Goal: Task Accomplishment & Management: Complete application form

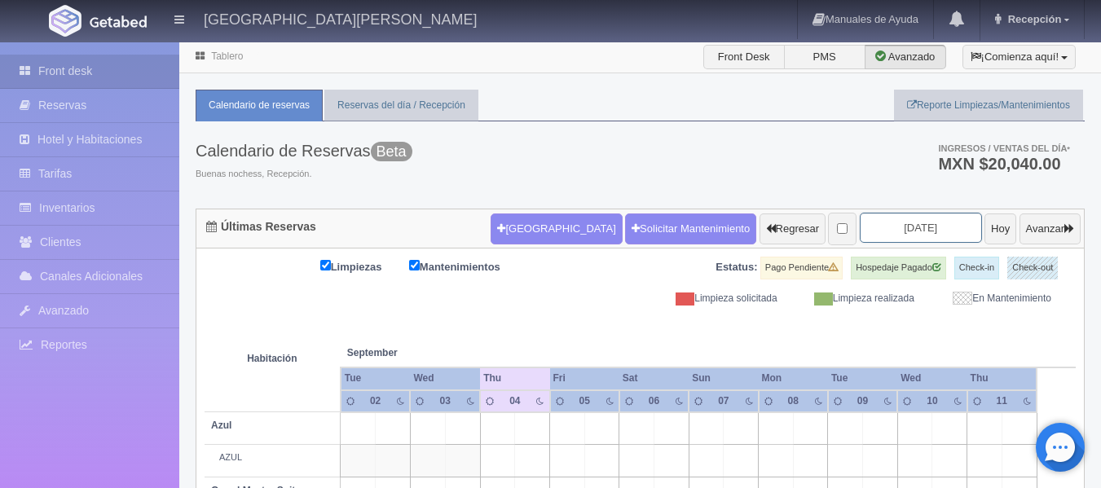
click at [927, 233] on input "[DATE]" at bounding box center [921, 228] width 122 height 30
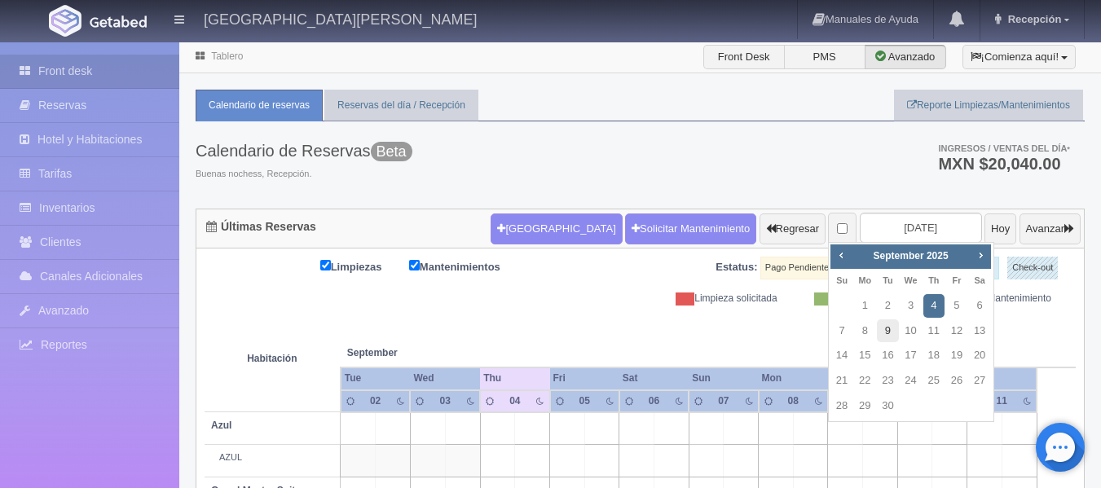
click at [886, 335] on link "9" at bounding box center [887, 331] width 21 height 24
type input "2025-09-09"
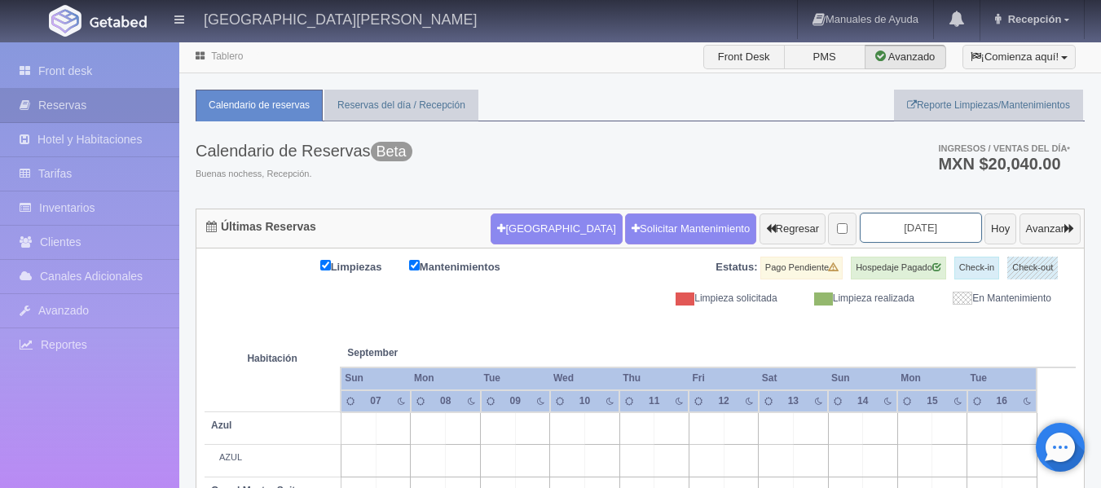
click at [936, 231] on input "2025-09-09" at bounding box center [921, 228] width 122 height 30
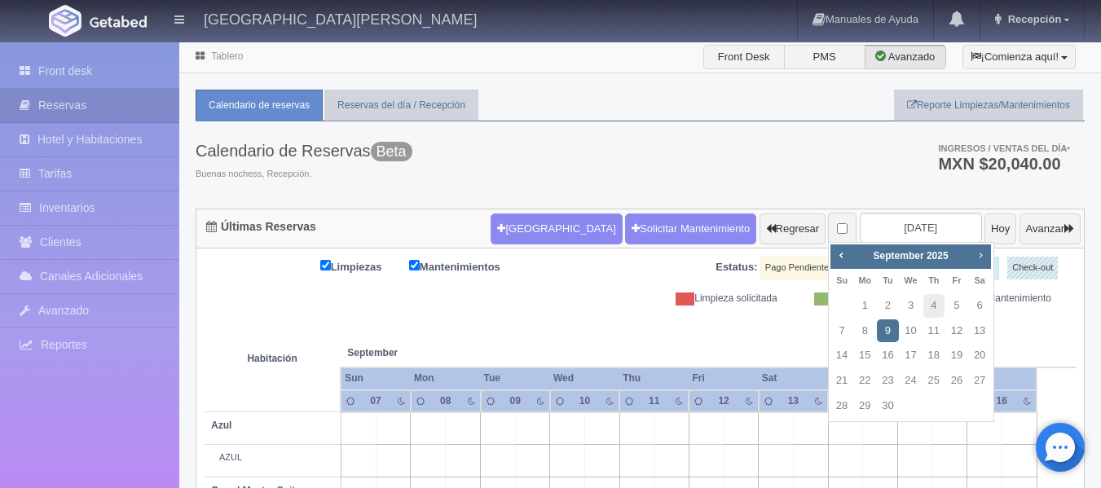
click at [977, 257] on span "Next" at bounding box center [980, 255] width 13 height 13
click at [983, 352] on link "15" at bounding box center [979, 356] width 21 height 24
type input "[DATE]"
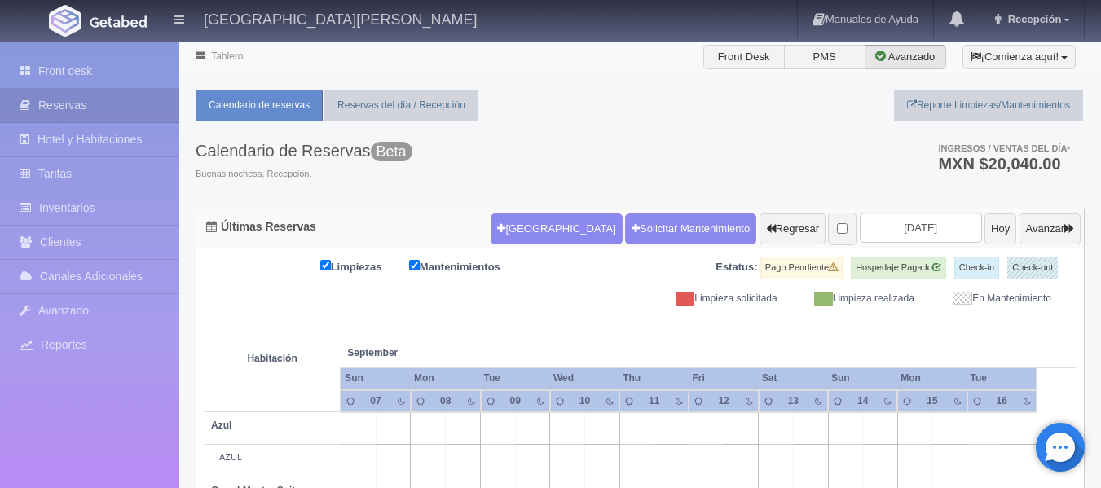
scroll to position [81, 0]
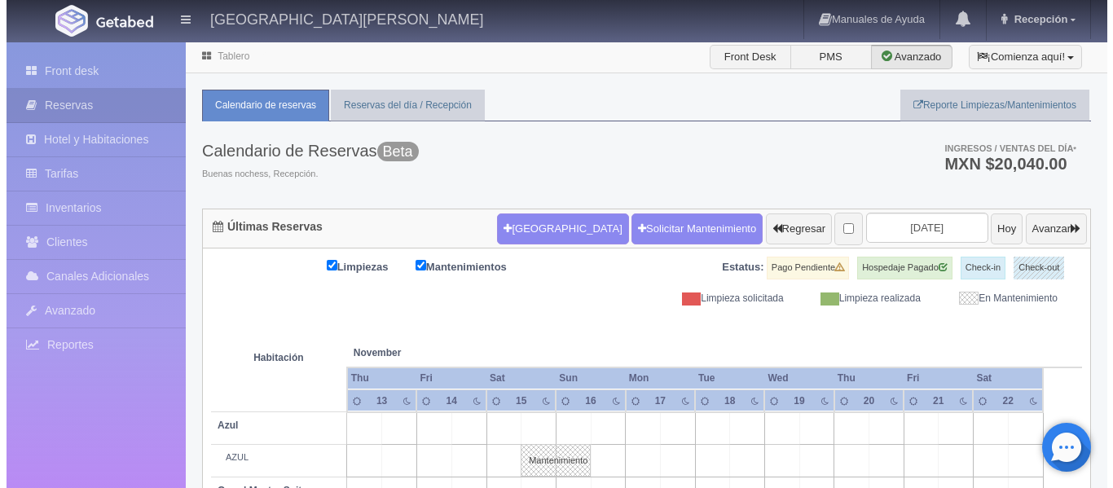
scroll to position [81, 0]
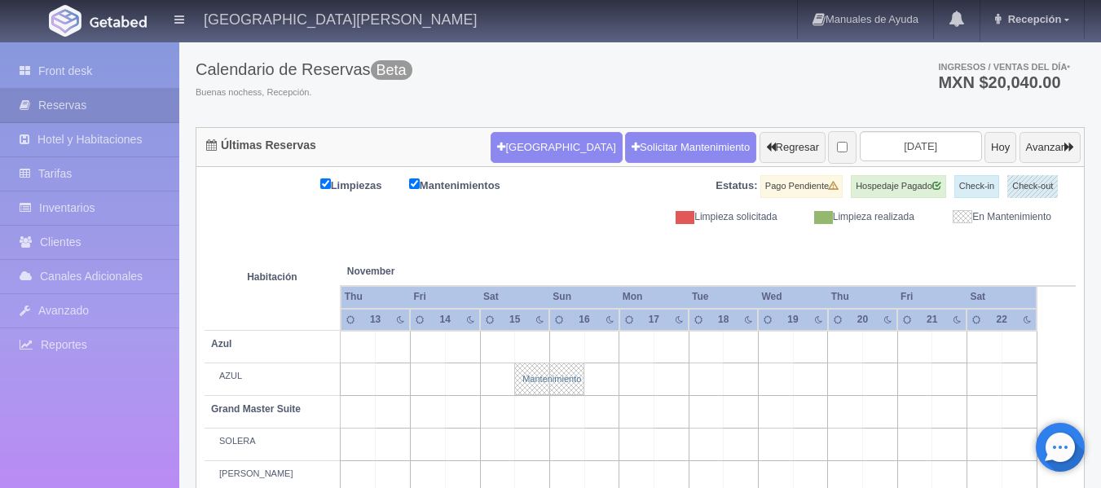
click at [534, 372] on link "Mantenimiento" at bounding box center [549, 379] width 70 height 33
select select "Mantenimiento"
select select "1919_AZUL"
type input "15-11-2025"
type input "16-11-2025"
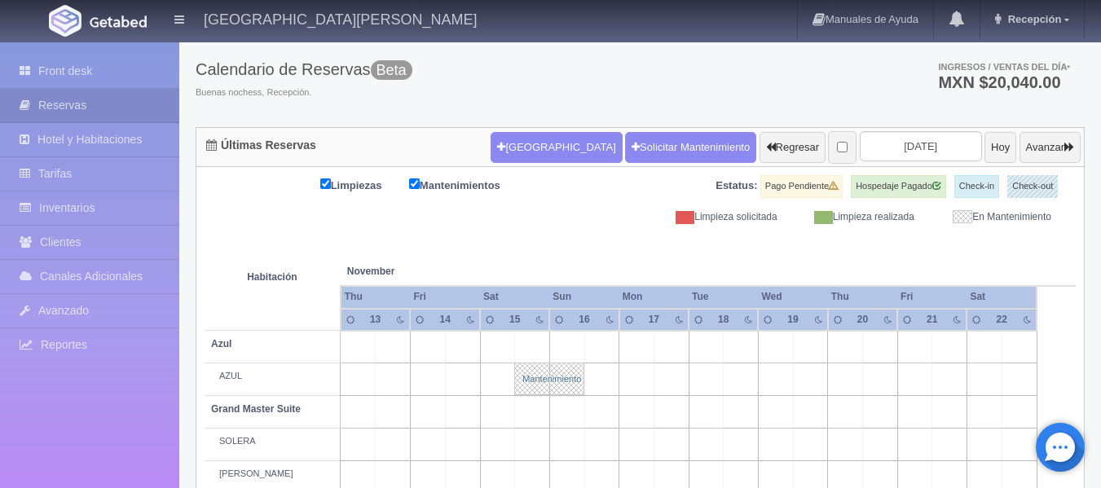
type textarea "Ricardo-Paty Castellanos"
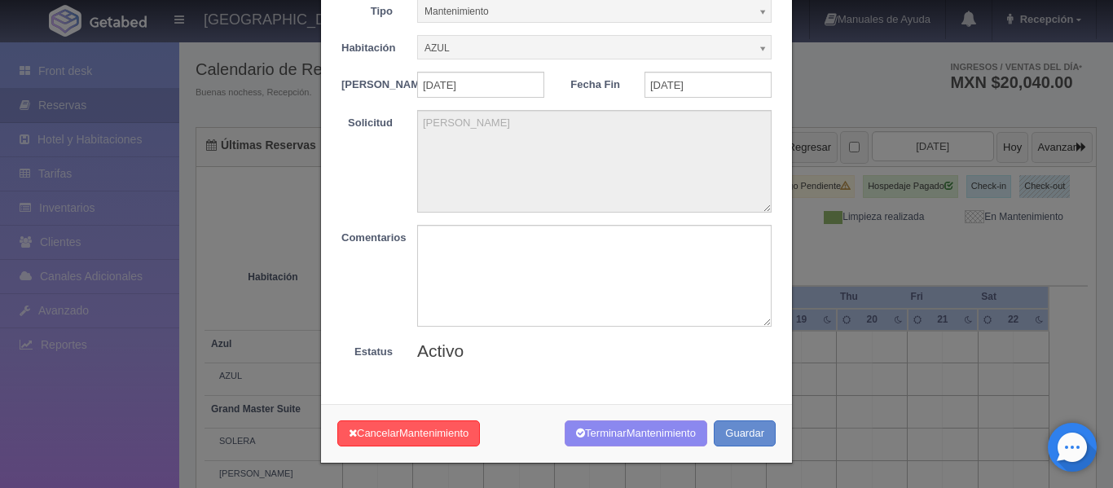
scroll to position [95, 0]
click at [482, 249] on textarea at bounding box center [594, 276] width 354 height 102
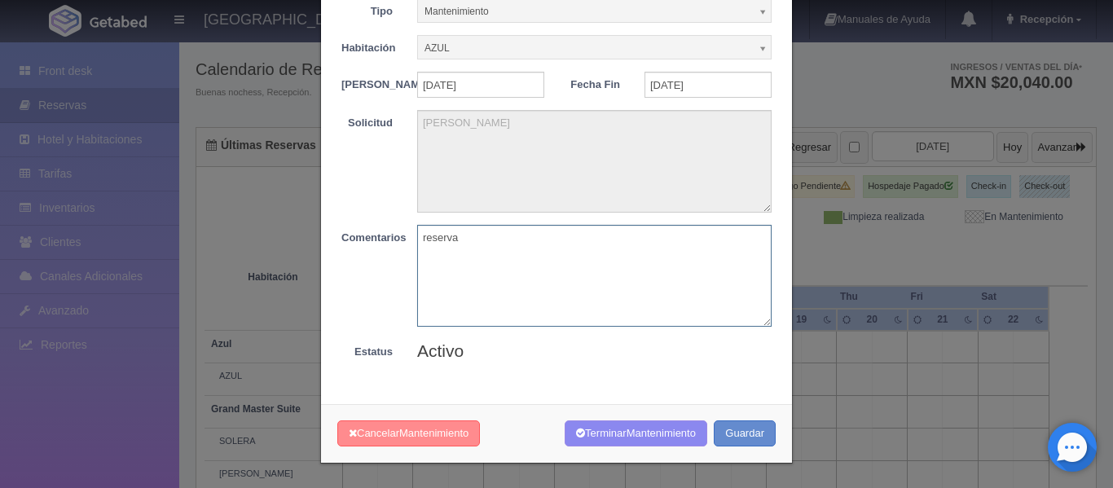
type textarea "reserva"
click at [447, 432] on span "Mantenimiento" at bounding box center [433, 433] width 69 height 12
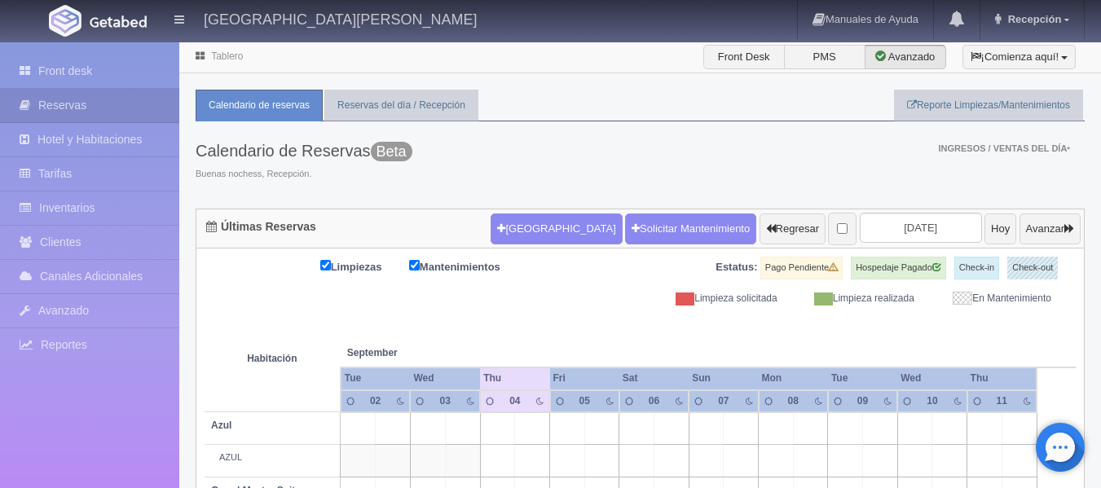
scroll to position [121, 0]
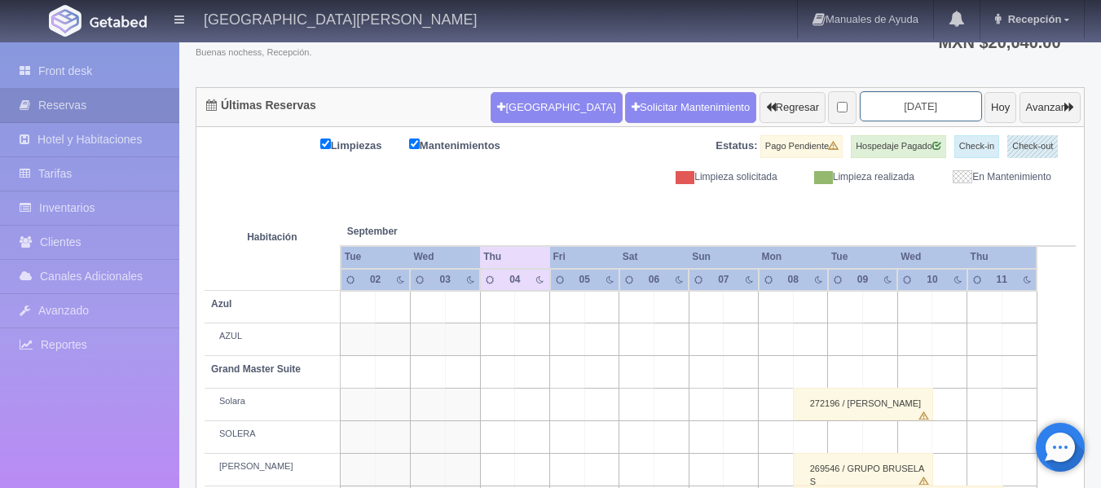
click at [935, 101] on input "2025-09-04" at bounding box center [921, 106] width 122 height 30
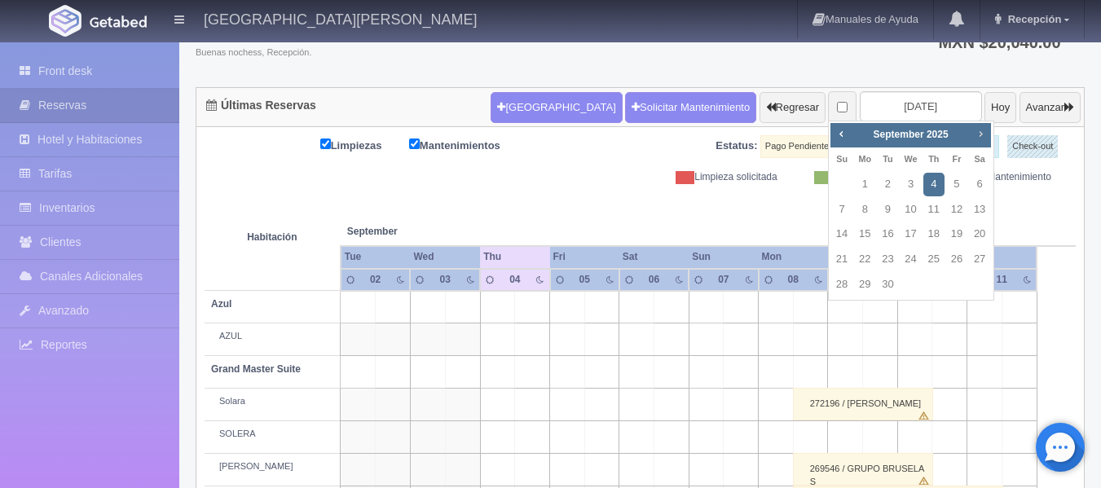
click at [981, 134] on span "Next" at bounding box center [980, 133] width 13 height 13
click at [983, 231] on link "15" at bounding box center [979, 234] width 21 height 24
type input "2025-11-15"
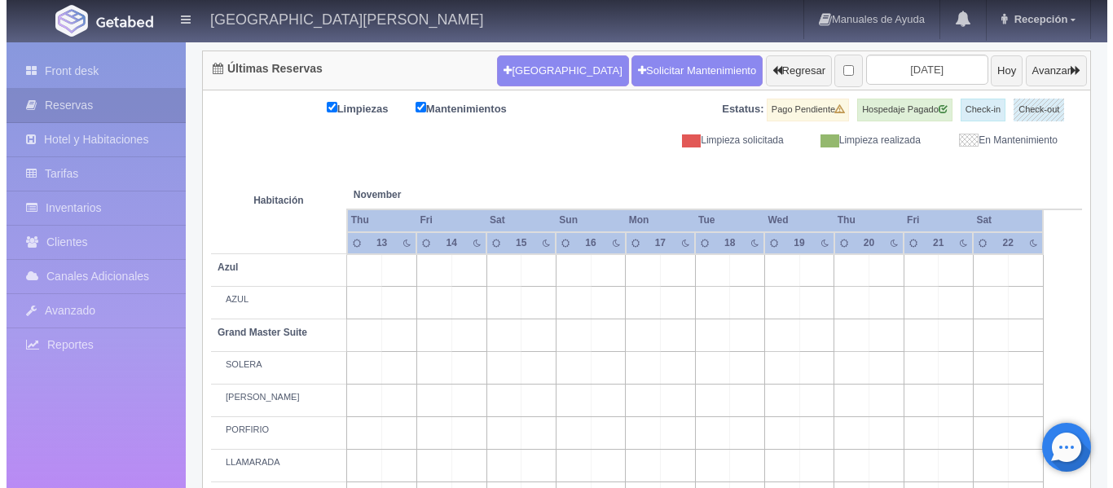
scroll to position [163, 0]
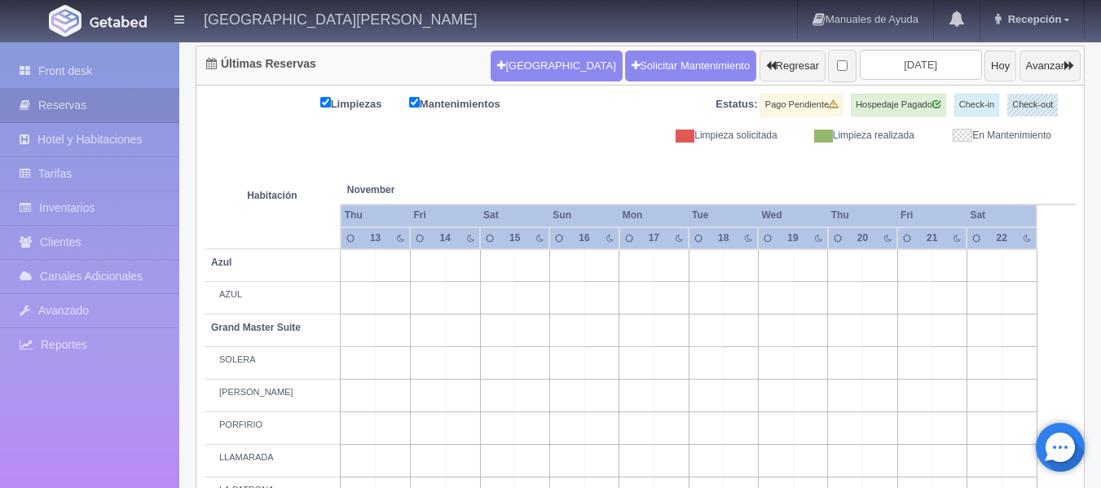
click at [531, 262] on td at bounding box center [532, 265] width 35 height 33
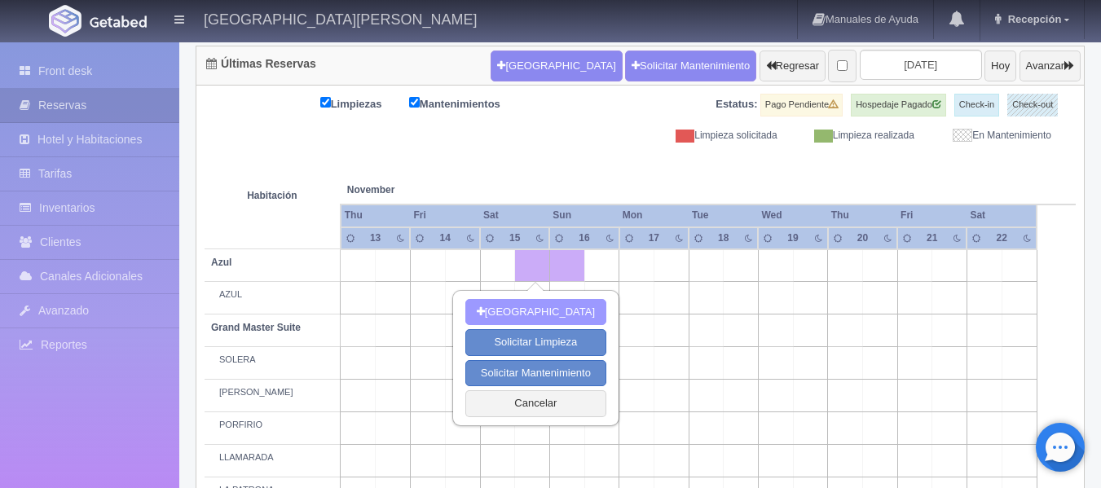
click at [550, 312] on button "Nueva Reserva" at bounding box center [535, 312] width 141 height 27
type input "15-11-2025"
type input "16-11-2025"
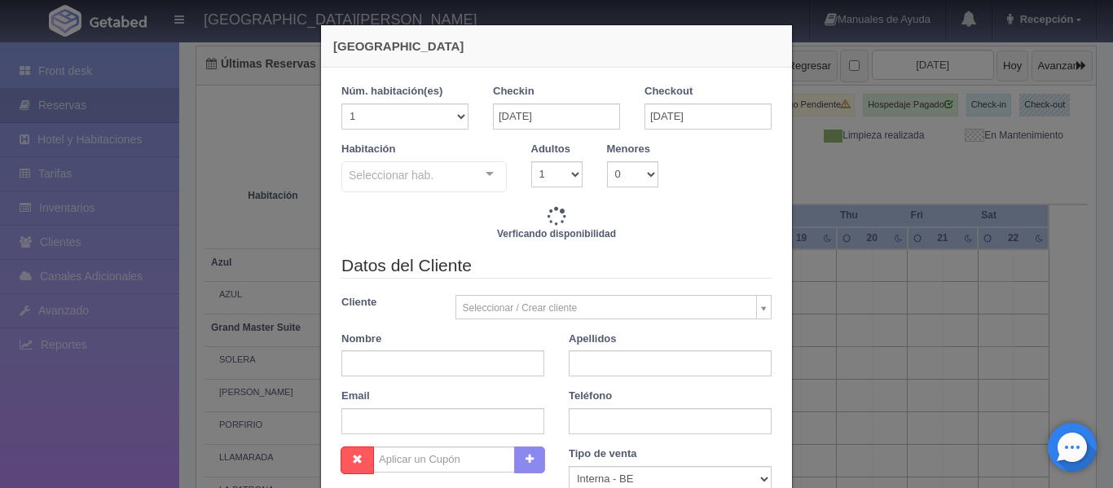
checkbox input "false"
click at [455, 114] on select "1 2 3 4 5 6 7 8 9 10 11 12 13 14 15 16 17 18 19 20" at bounding box center [404, 116] width 127 height 26
type input "8100.00"
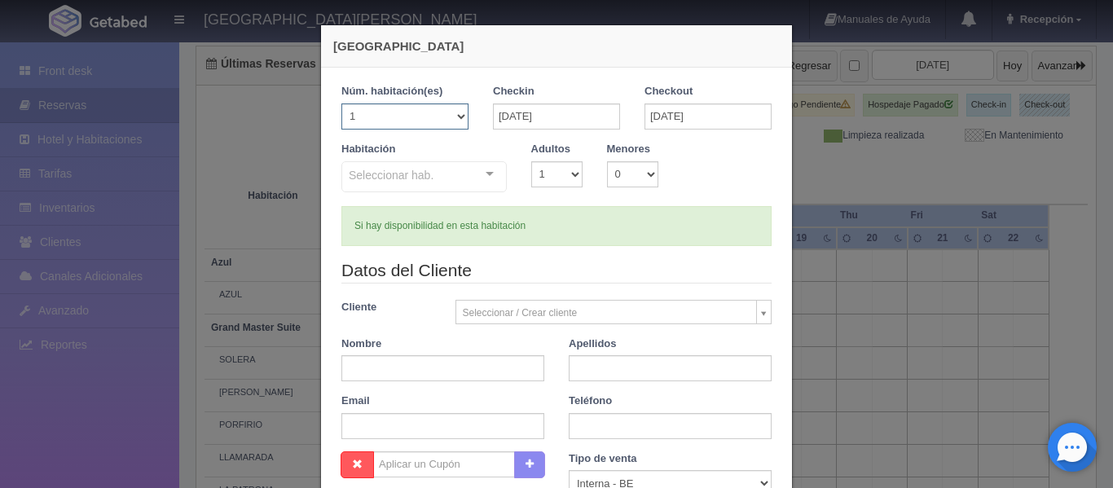
checkbox input "false"
click at [455, 114] on select "1 2 3 4 5 6 7 8 9 10 11 12 13 14 15 16 17 18 19 20" at bounding box center [404, 116] width 127 height 26
click at [482, 176] on div "Seleccionar hab. Suite con 2 camas matrimoniales-No apta para menores Suite con…" at bounding box center [423, 177] width 165 height 33
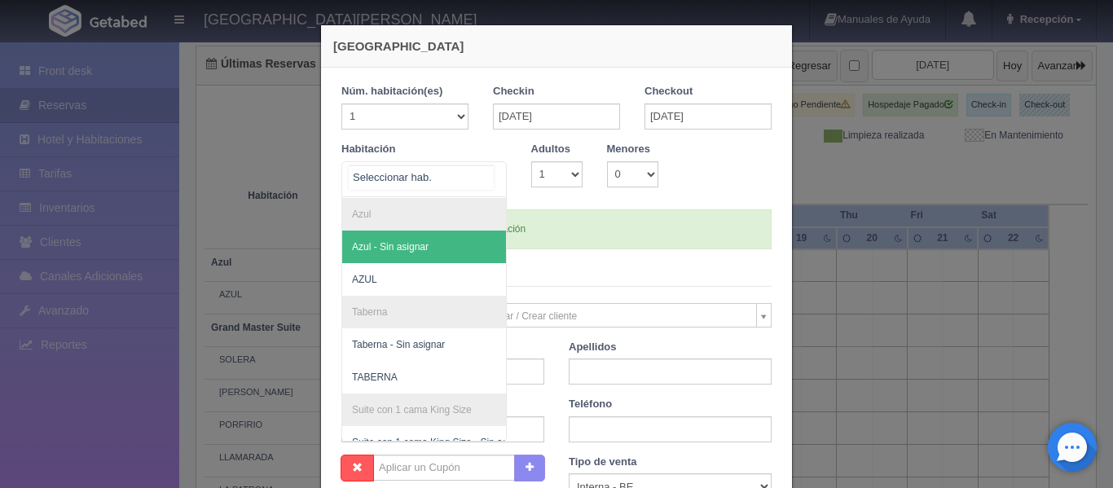
scroll to position [652, 0]
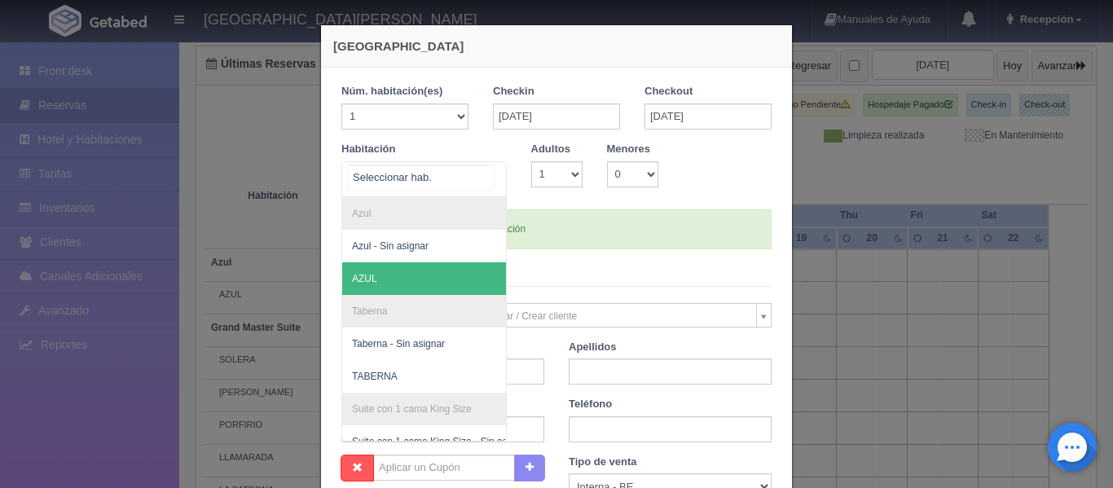
click at [444, 287] on span "AZUL" at bounding box center [503, 278] width 322 height 33
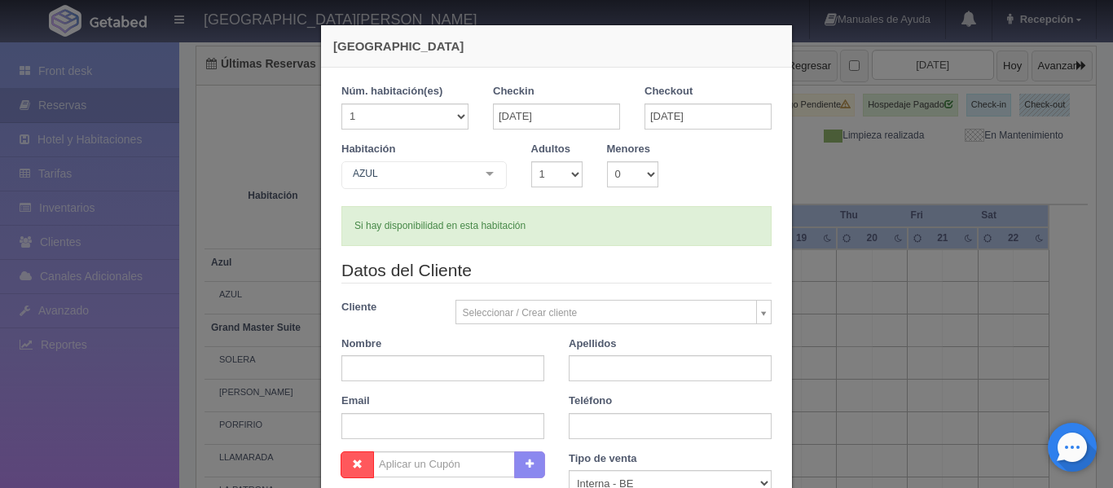
checkbox input "false"
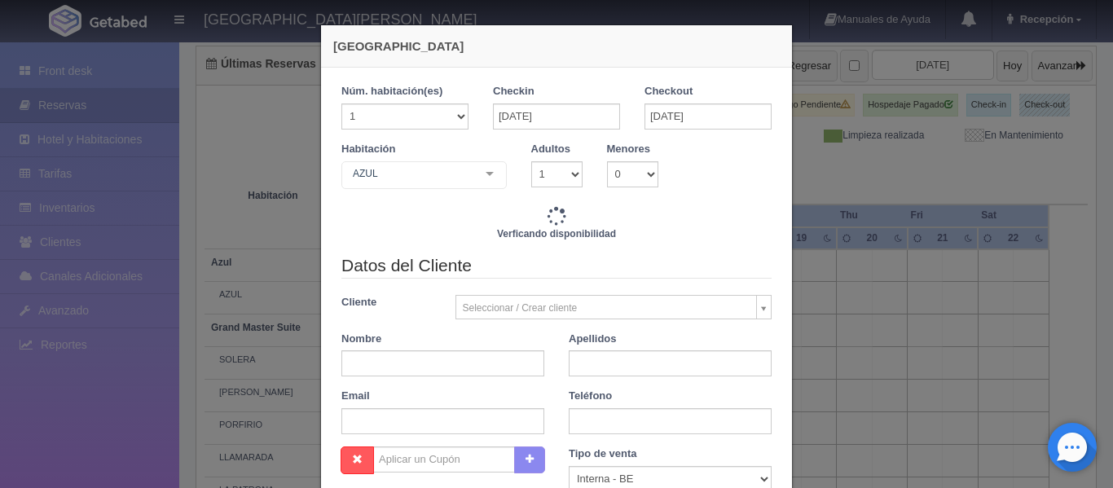
type input "8100.00"
checkbox input "false"
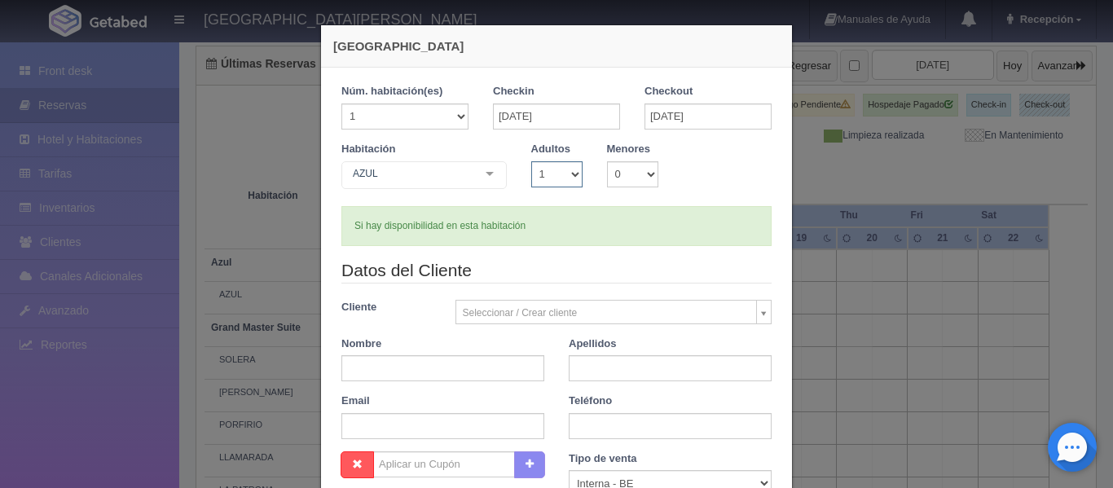
click at [565, 174] on select "1 2 3 4 5 6 7 8 9 10" at bounding box center [556, 174] width 51 height 26
select select "2"
click at [531, 161] on select "1 2 3 4 5 6 7 8 9 10" at bounding box center [556, 174] width 51 height 26
checkbox input "false"
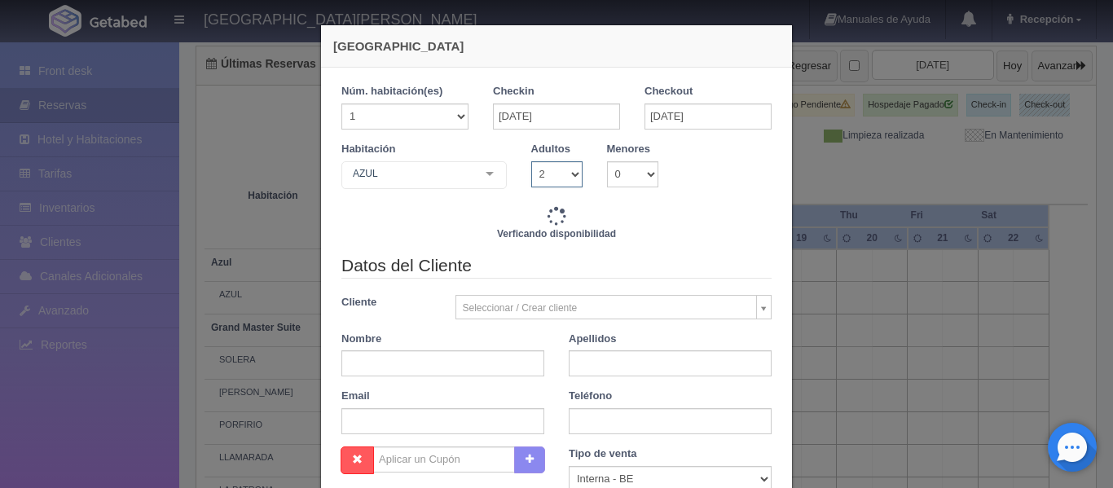
type input "8100.00"
checkbox input "false"
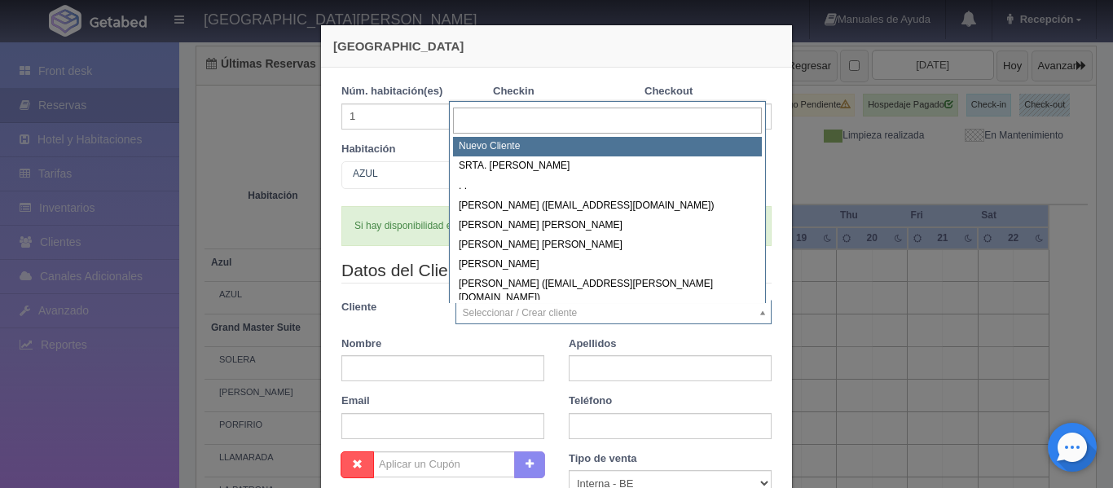
scroll to position [0, 0]
click at [649, 117] on input "text" at bounding box center [607, 121] width 309 height 27
select select "-1"
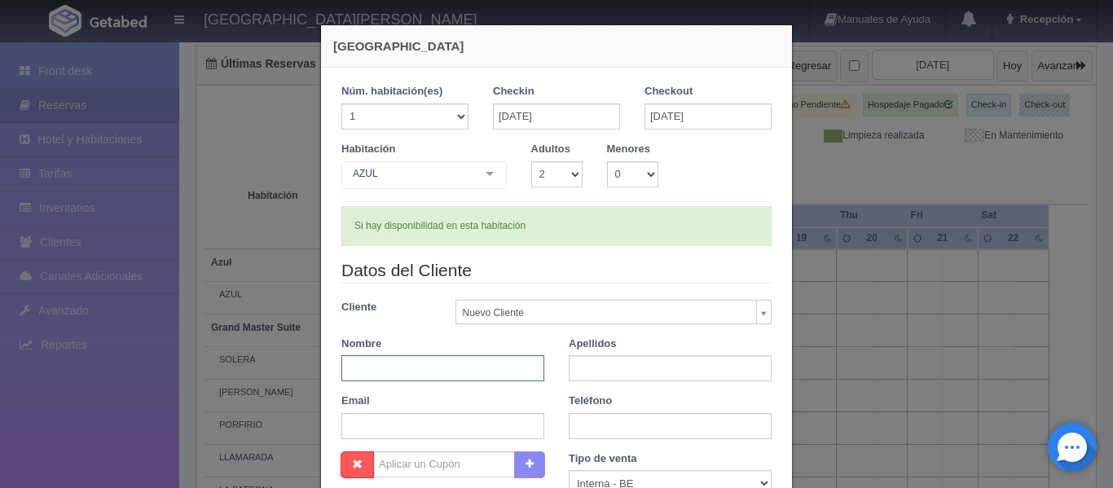
click at [451, 360] on input "text" at bounding box center [442, 368] width 203 height 26
type input "PATRICIA"
click at [601, 371] on input "text" at bounding box center [670, 368] width 203 height 26
type input "CASTELLANOS"
click at [548, 394] on div "Email" at bounding box center [442, 417] width 227 height 46
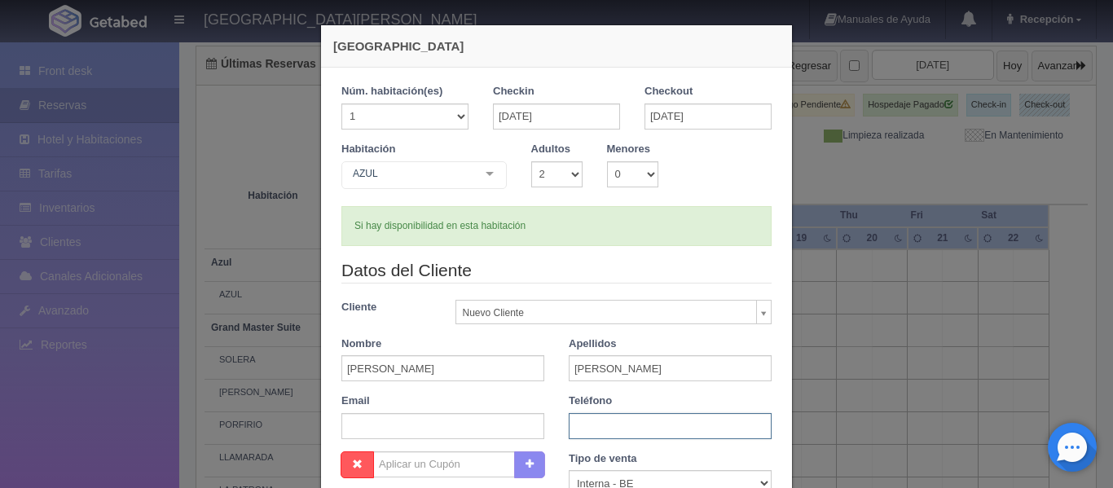
click at [601, 424] on input "text" at bounding box center [670, 426] width 203 height 26
type input "3311904146"
click at [556, 398] on div "Teléfono 3311904146" at bounding box center [669, 417] width 227 height 46
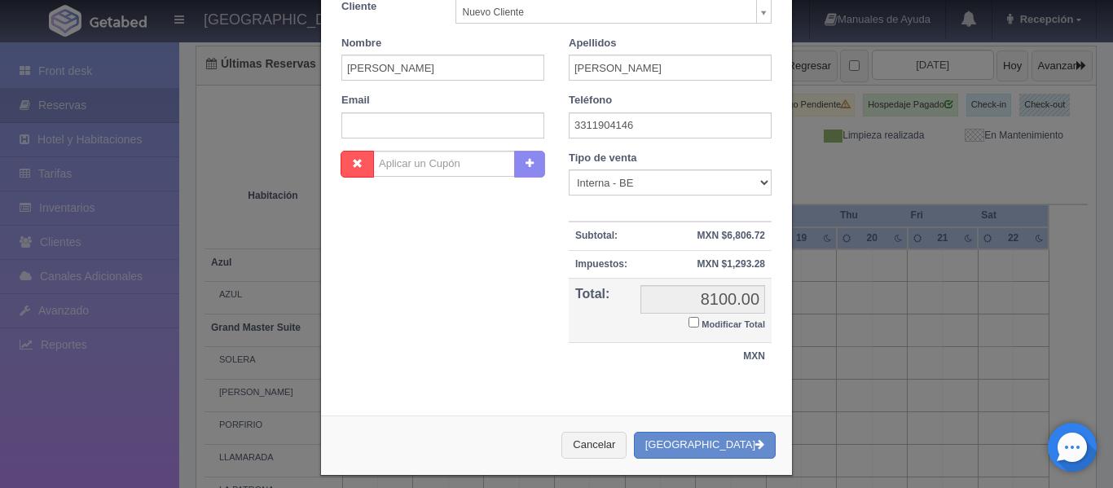
scroll to position [313, 0]
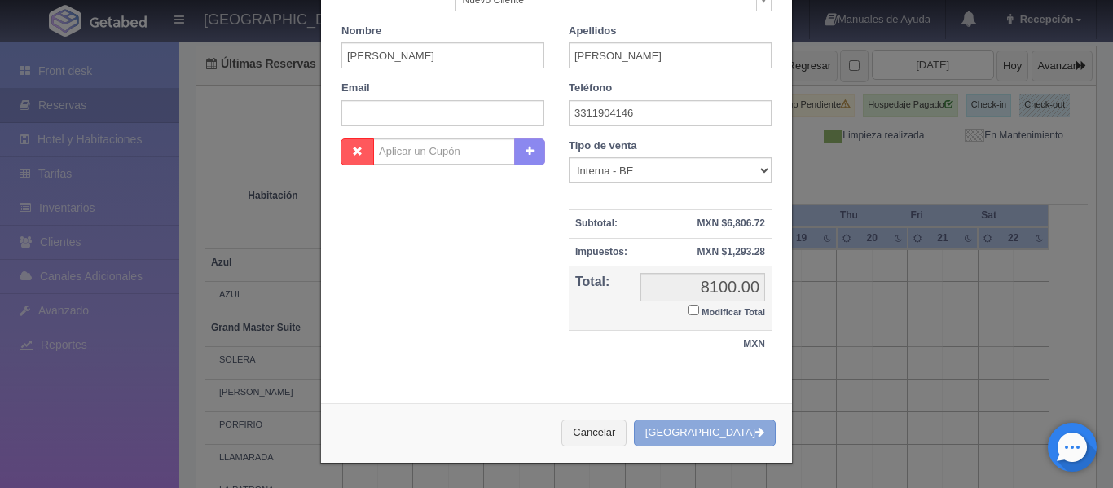
click at [732, 425] on button "[GEOGRAPHIC_DATA]" at bounding box center [705, 433] width 142 height 27
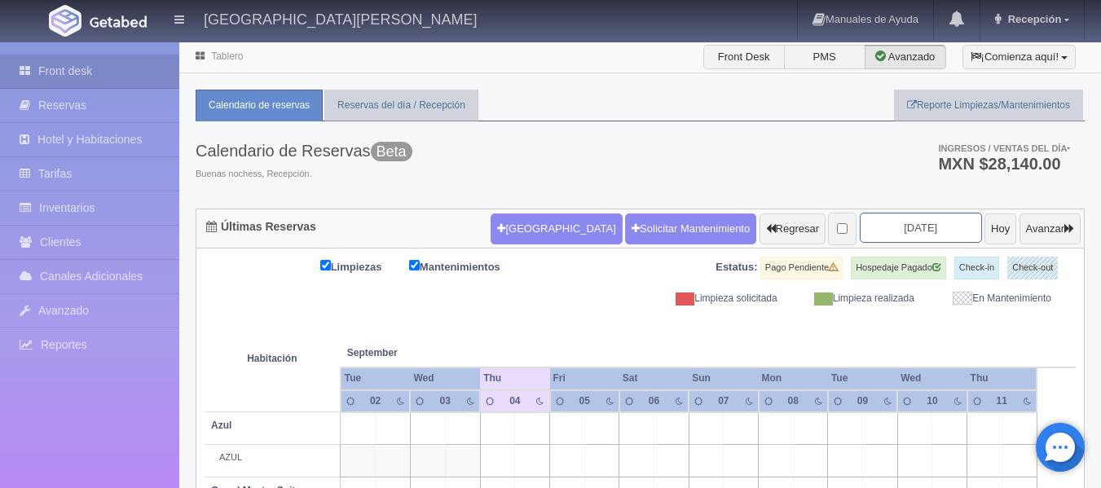
click at [939, 231] on input "2025-09-04" at bounding box center [921, 228] width 122 height 30
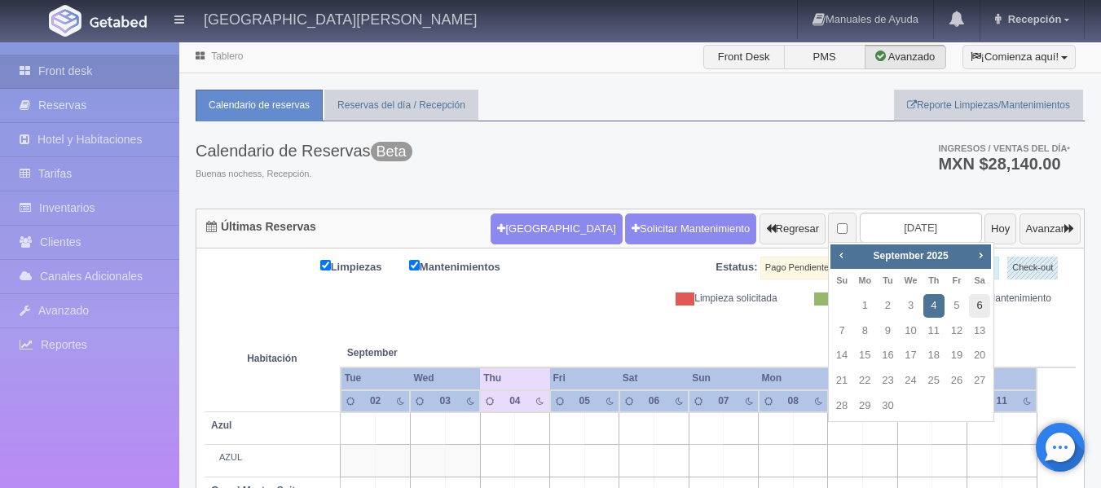
click at [982, 297] on link "6" at bounding box center [979, 306] width 21 height 24
type input "[DATE]"
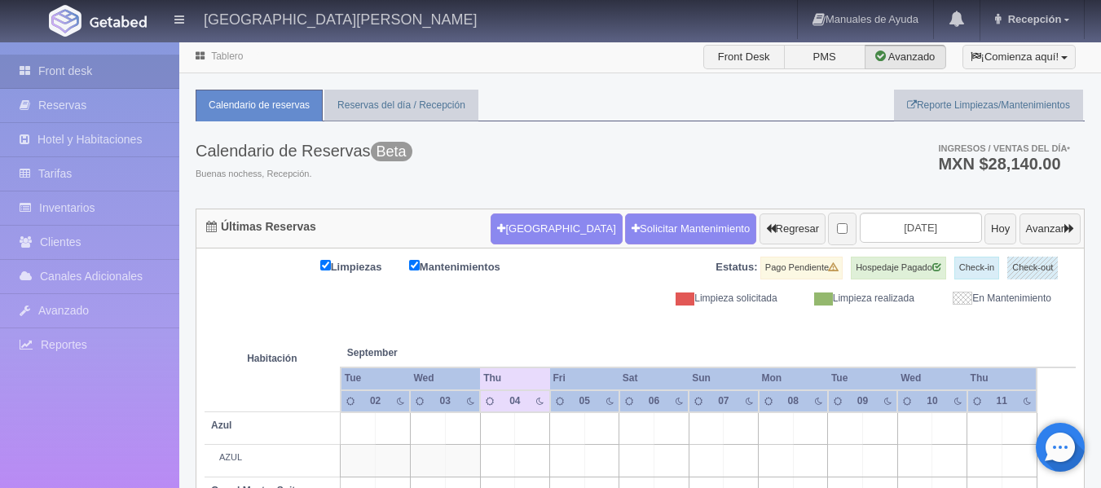
scroll to position [81, 0]
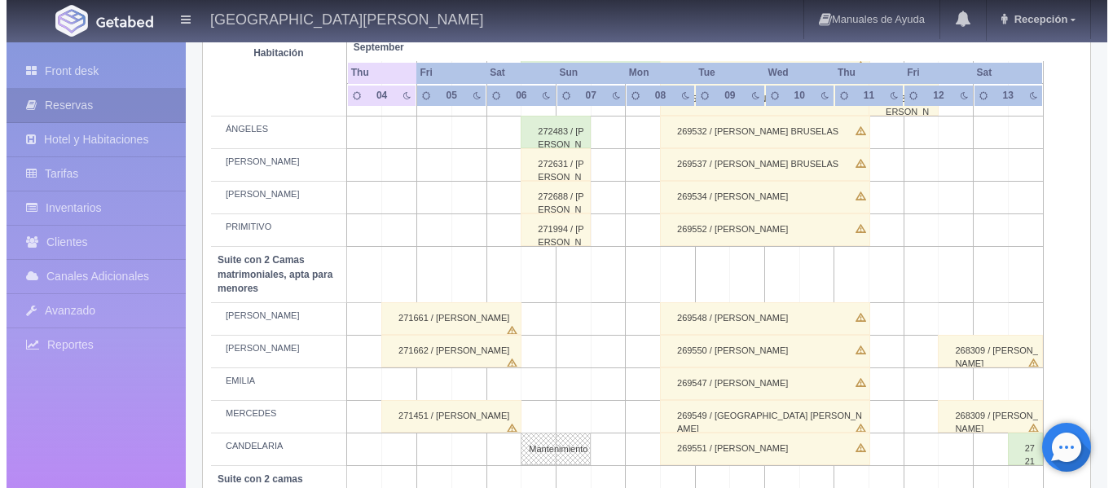
scroll to position [1059, 0]
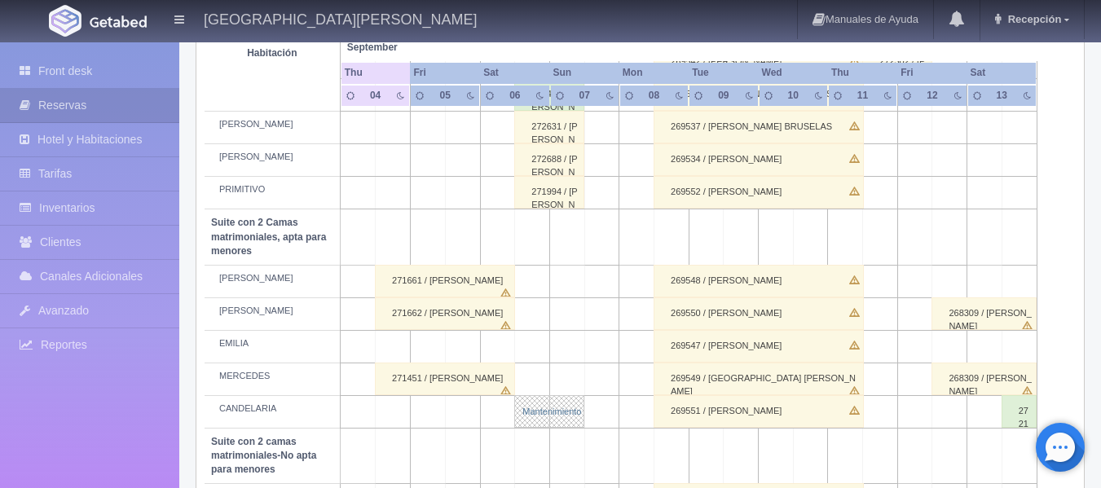
click at [565, 411] on link "Mantenimiento" at bounding box center [549, 411] width 70 height 33
select select "Mantenimiento"
select select "1983_CANDELARIA"
type input "[DATE]"
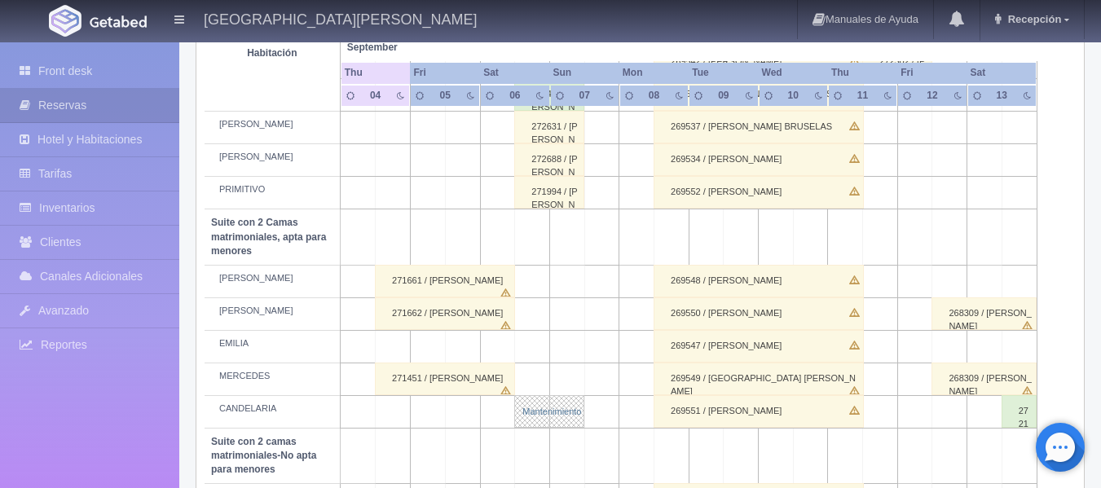
type textarea "David Castillon"
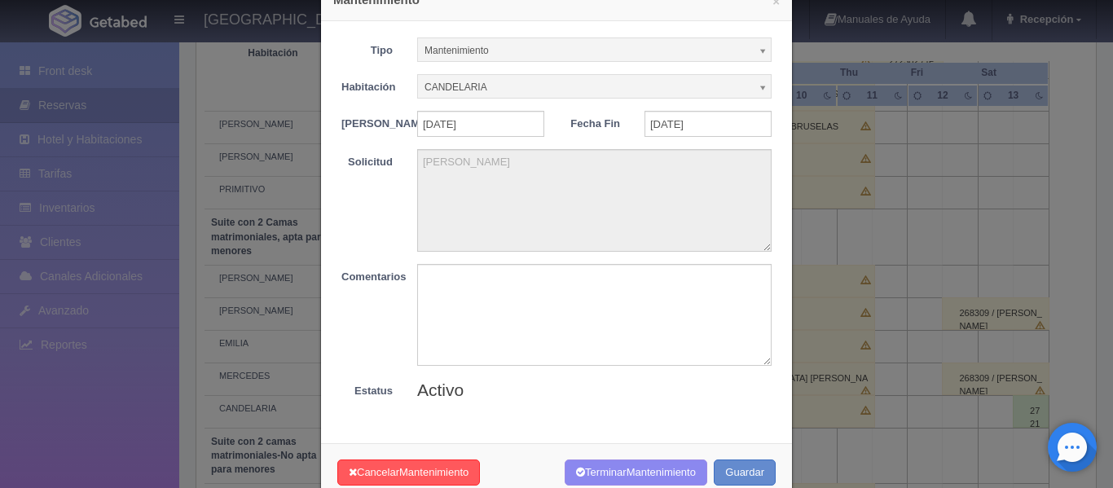
scroll to position [0, 0]
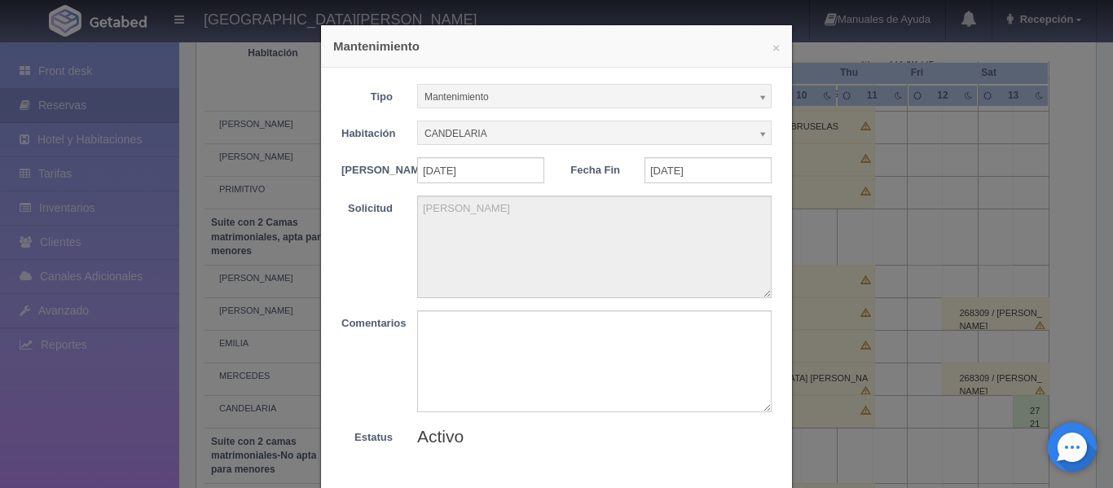
click at [758, 102] on b at bounding box center [763, 96] width 15 height 21
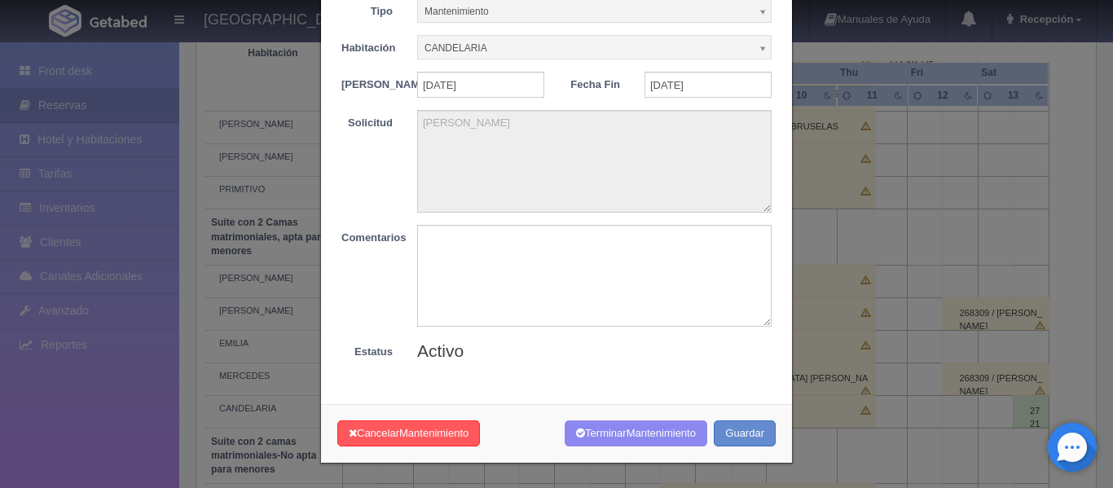
scroll to position [95, 0]
click at [479, 241] on textarea at bounding box center [594, 276] width 354 height 102
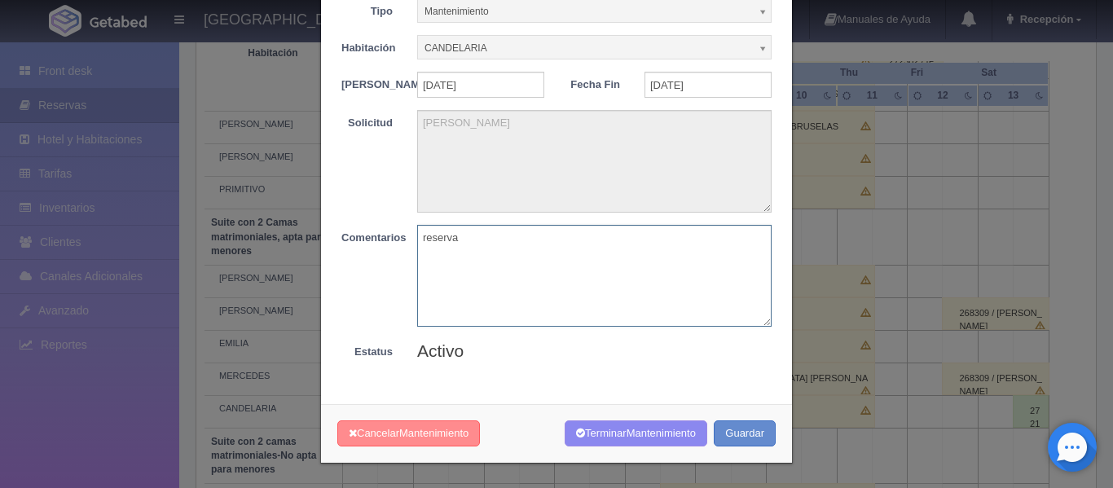
type textarea "reserva"
click at [445, 433] on span "Mantenimiento" at bounding box center [433, 433] width 69 height 12
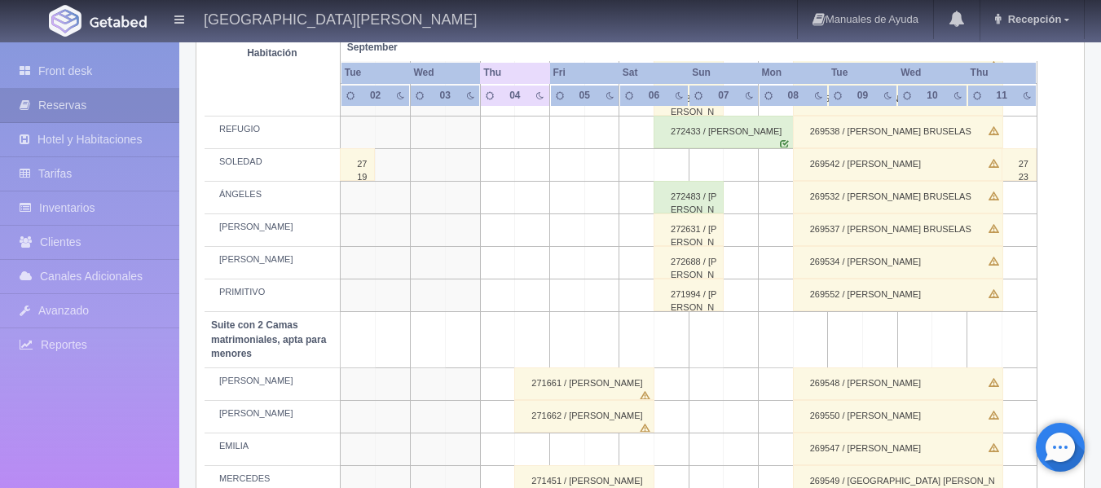
scroll to position [1018, 0]
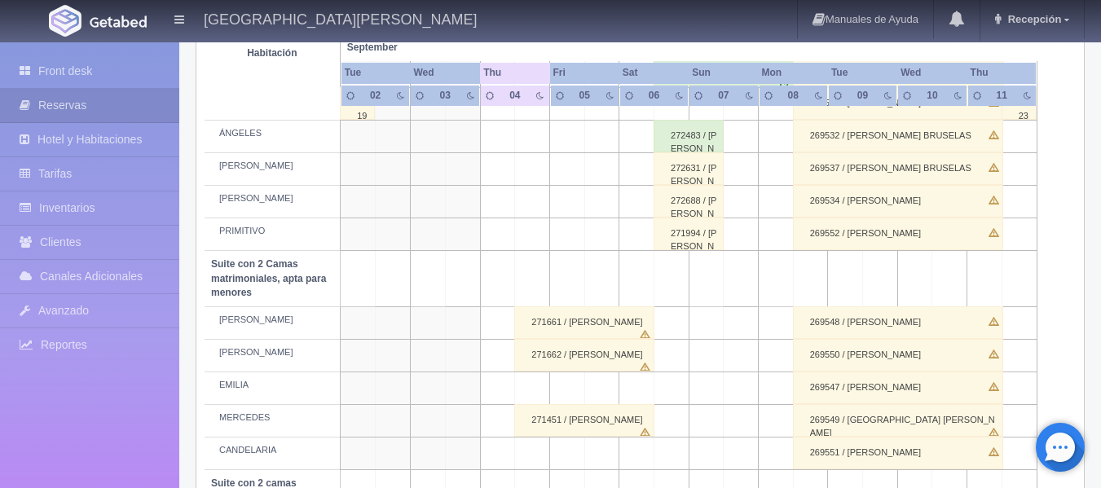
click at [674, 451] on td at bounding box center [671, 453] width 35 height 33
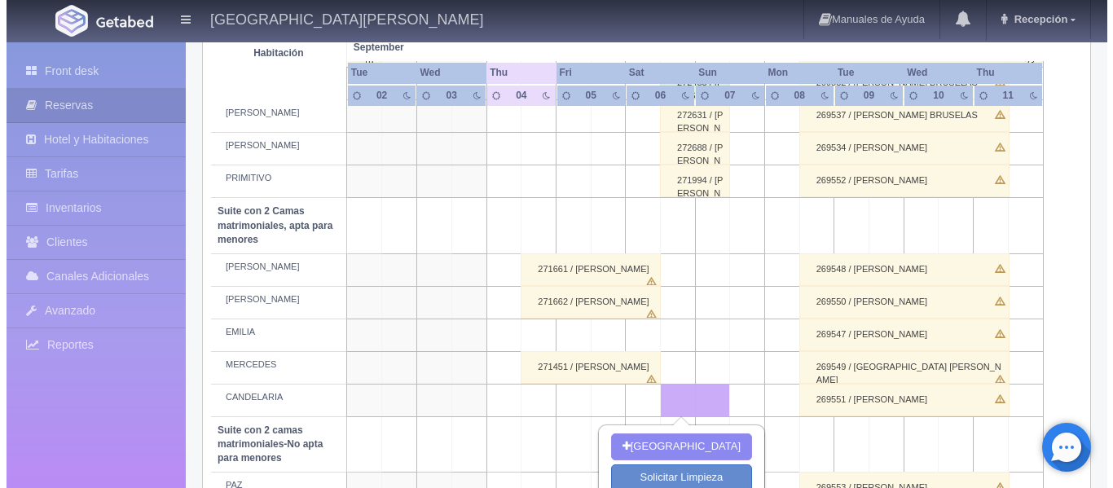
scroll to position [1099, 0]
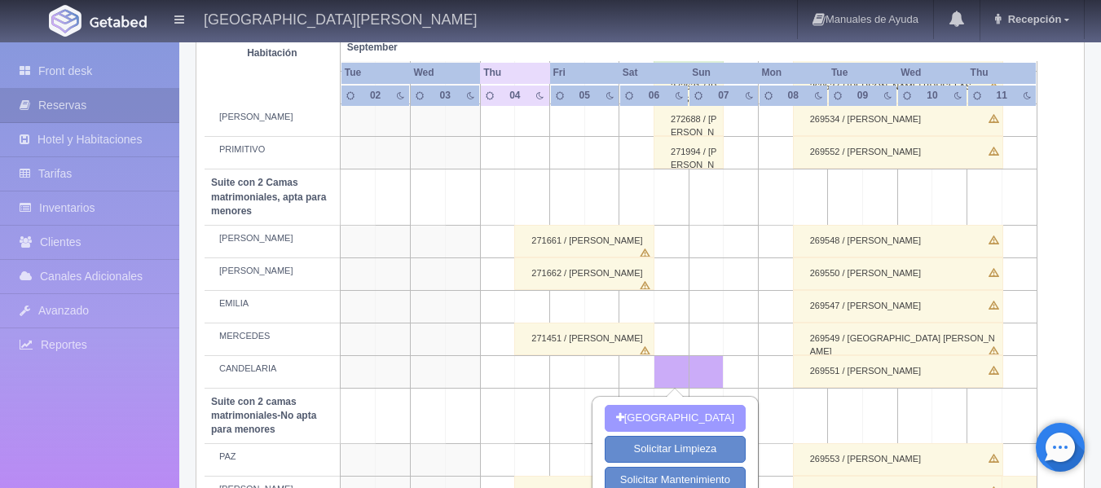
click at [680, 415] on button "[GEOGRAPHIC_DATA]" at bounding box center [675, 418] width 141 height 27
type input "06-09-2025"
type input "07-09-2025"
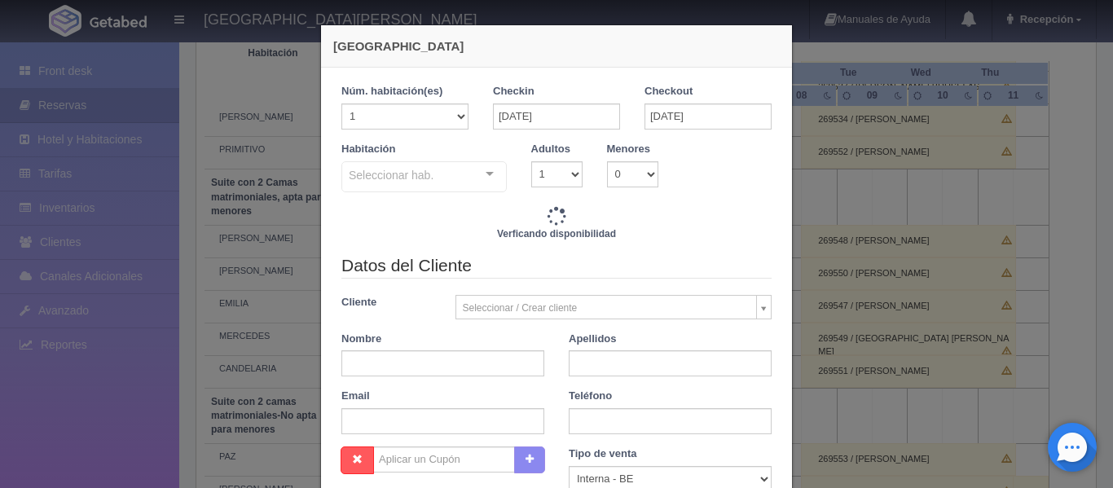
checkbox input "false"
type input "4760.00"
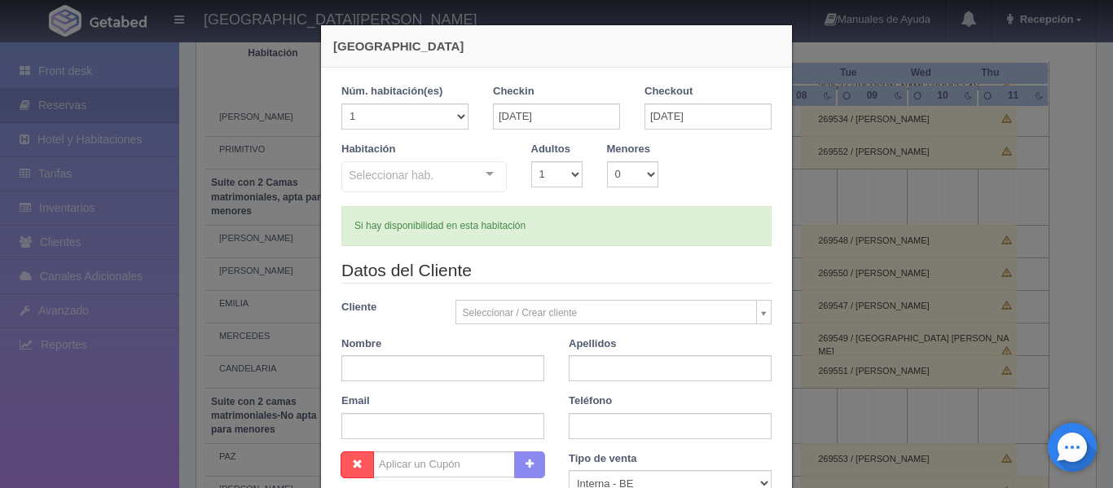
checkbox input "false"
click at [486, 172] on div "Seleccionar hab. Suite con 2 camas matrimoniales-No apta para menores Suite con…" at bounding box center [423, 177] width 165 height 33
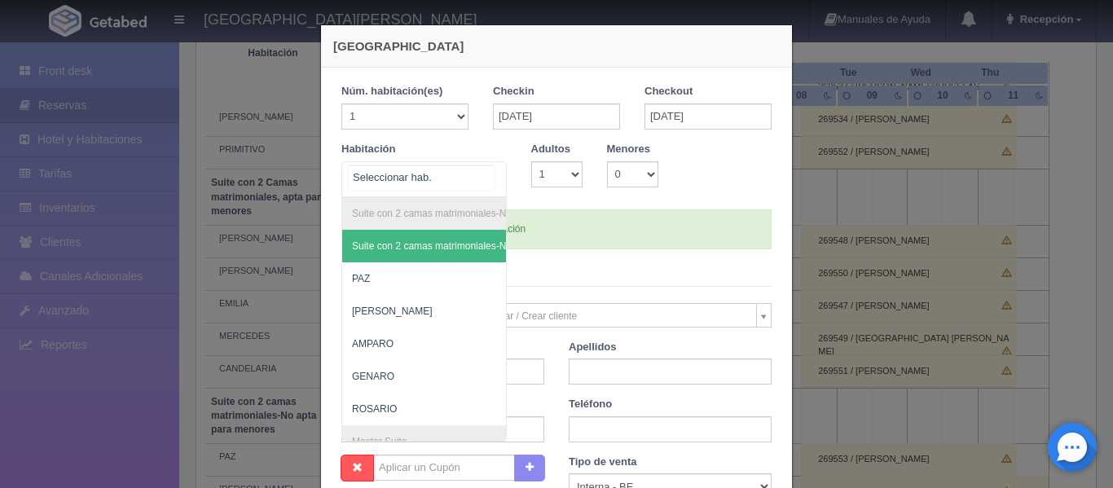
click at [374, 173] on input "text" at bounding box center [421, 177] width 145 height 24
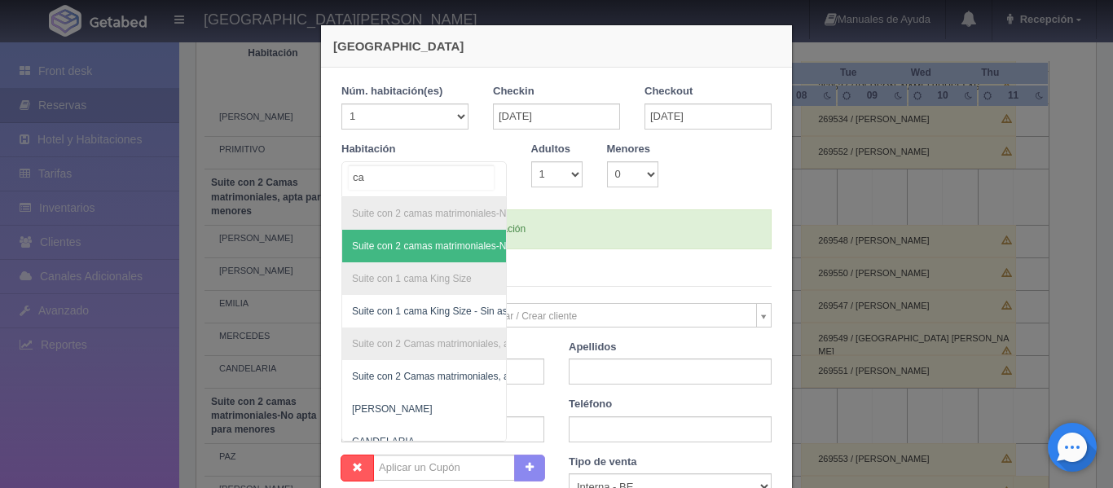
type input "can"
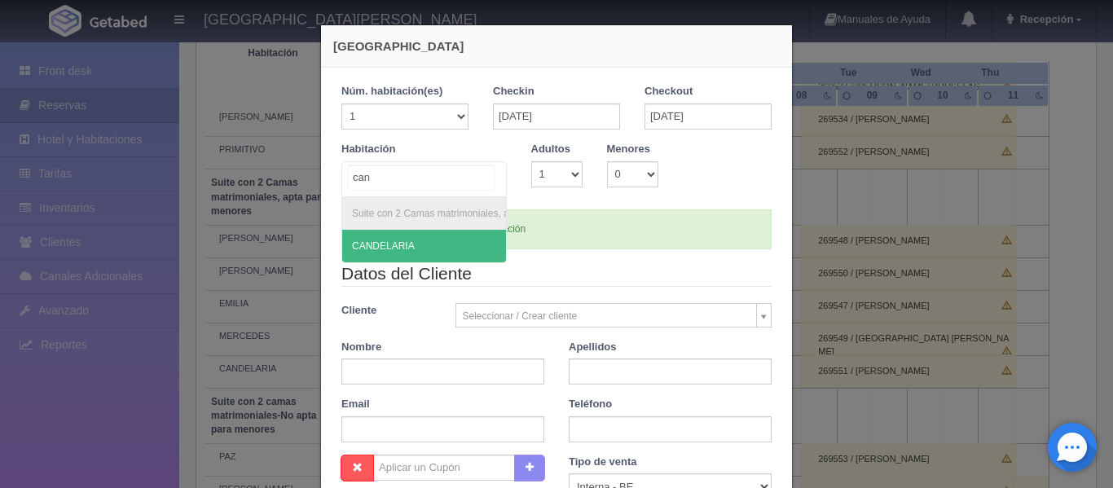
click at [385, 243] on span "CANDELARIA" at bounding box center [383, 245] width 63 height 11
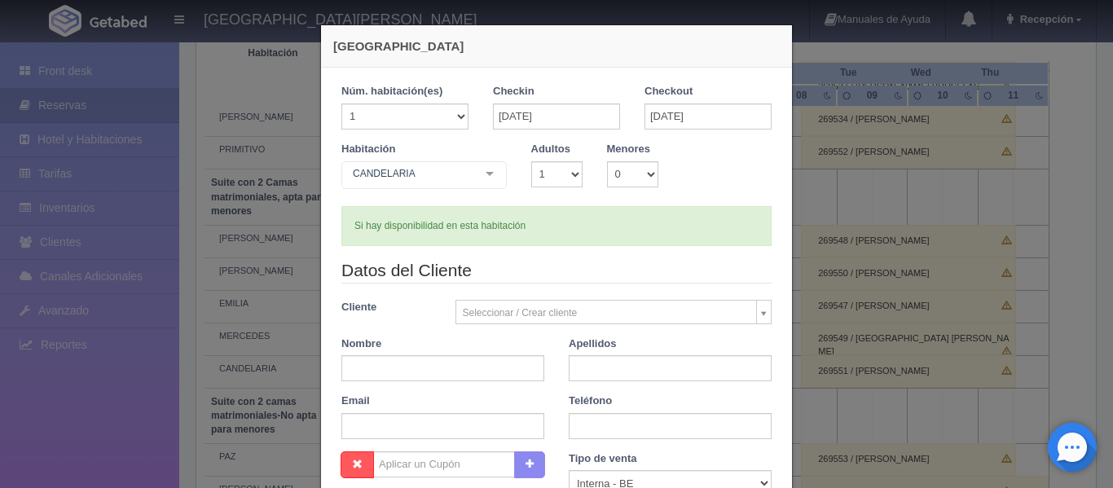
checkbox input "false"
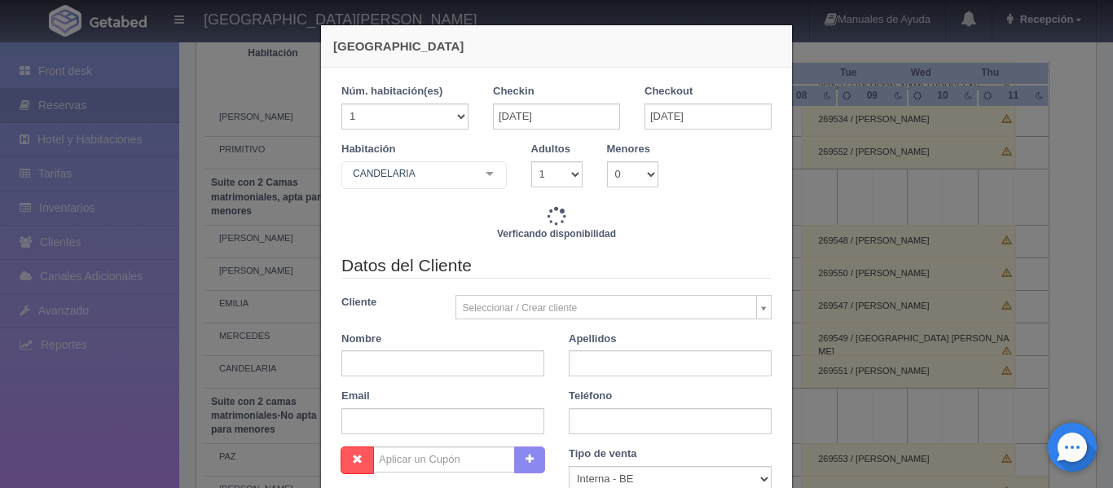
type input "4760.00"
checkbox input "false"
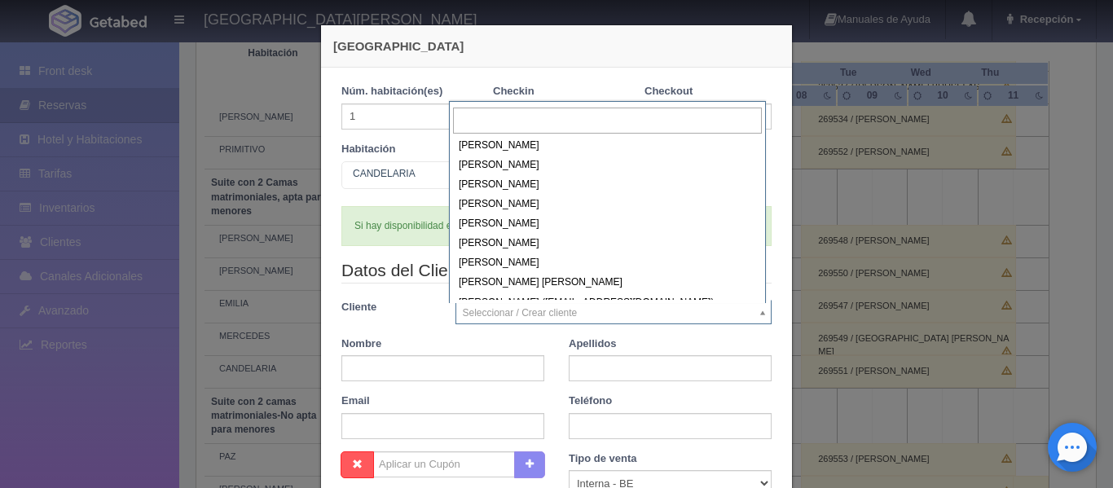
scroll to position [41141, 0]
select select "176061"
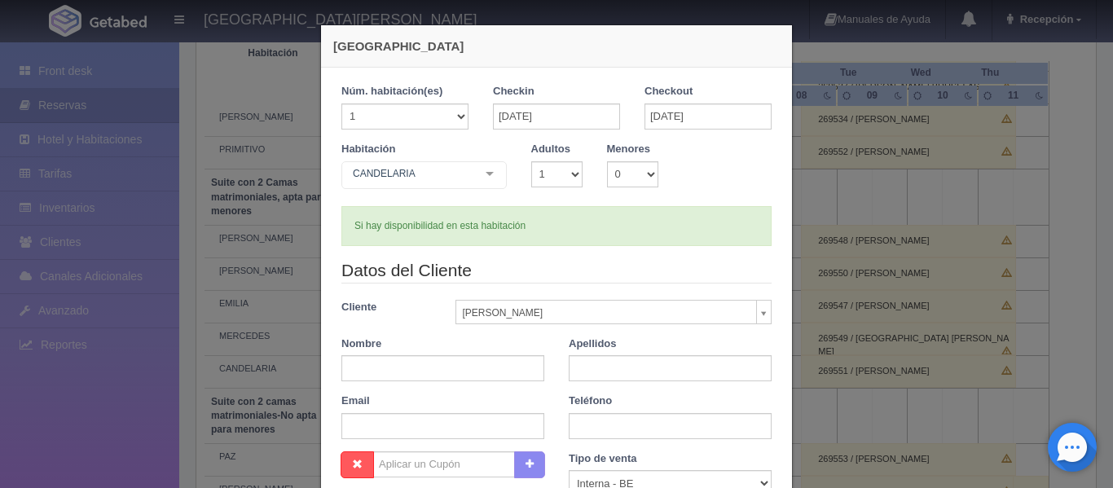
type input "DAVID"
type input "CASTILLON CONTRERAS"
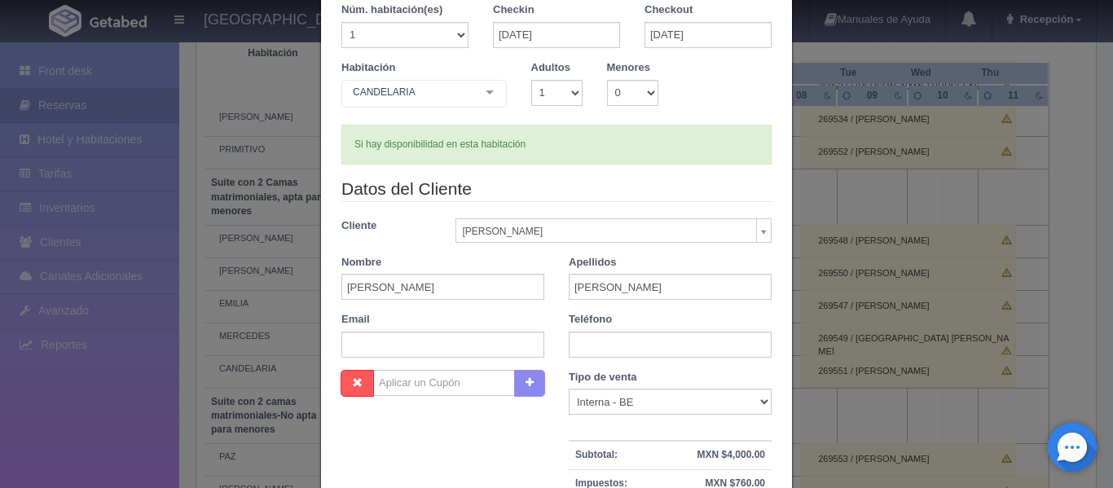
scroll to position [163, 0]
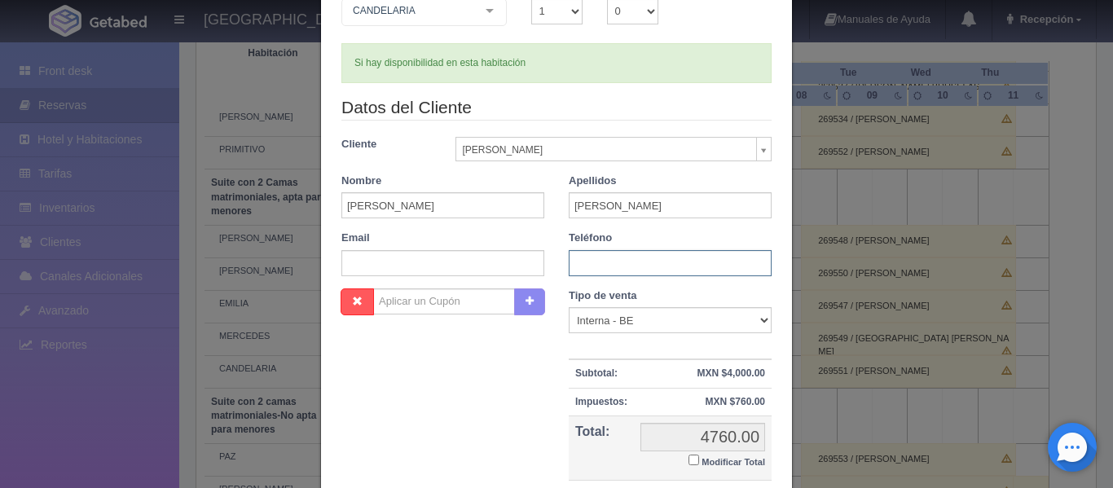
click at [641, 266] on input "text" at bounding box center [670, 263] width 203 height 26
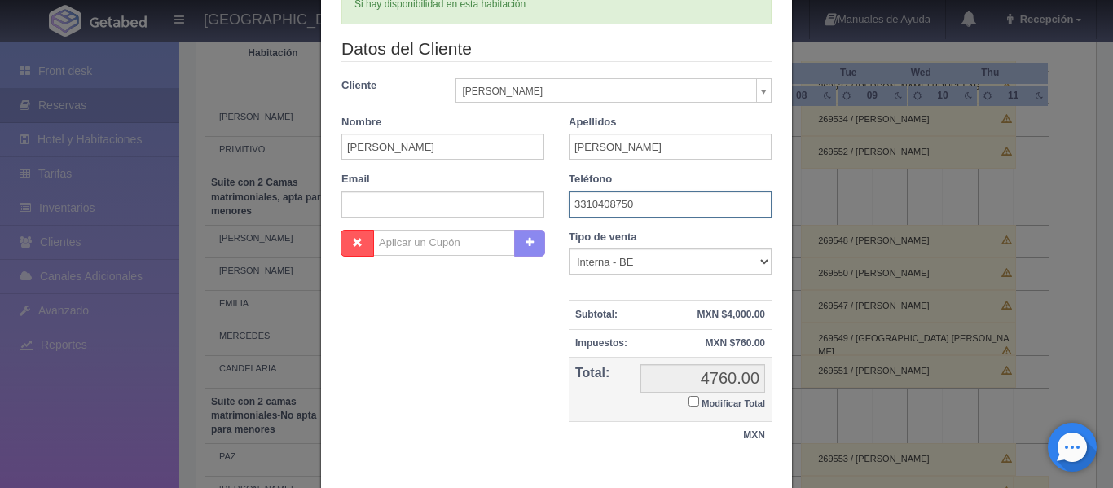
scroll to position [313, 0]
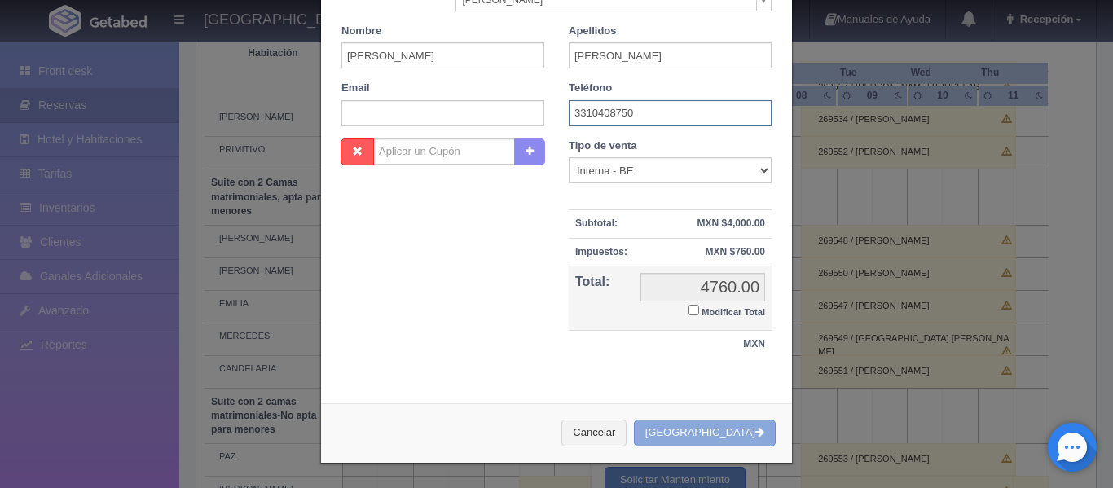
type input "3310408750"
click at [720, 436] on button "[GEOGRAPHIC_DATA]" at bounding box center [705, 433] width 142 height 27
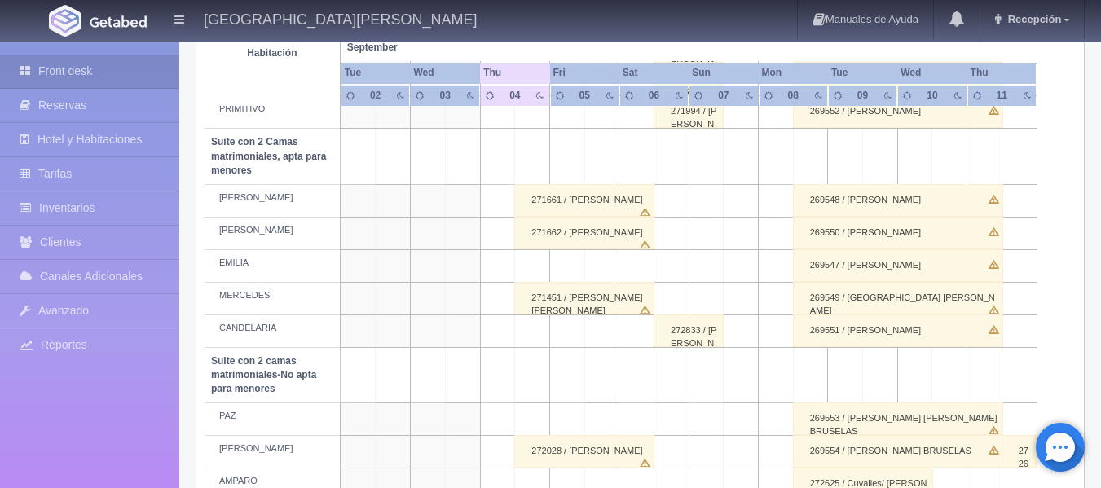
scroll to position [1141, 0]
click at [697, 332] on div "272833 / [PERSON_NAME]" at bounding box center [688, 330] width 70 height 33
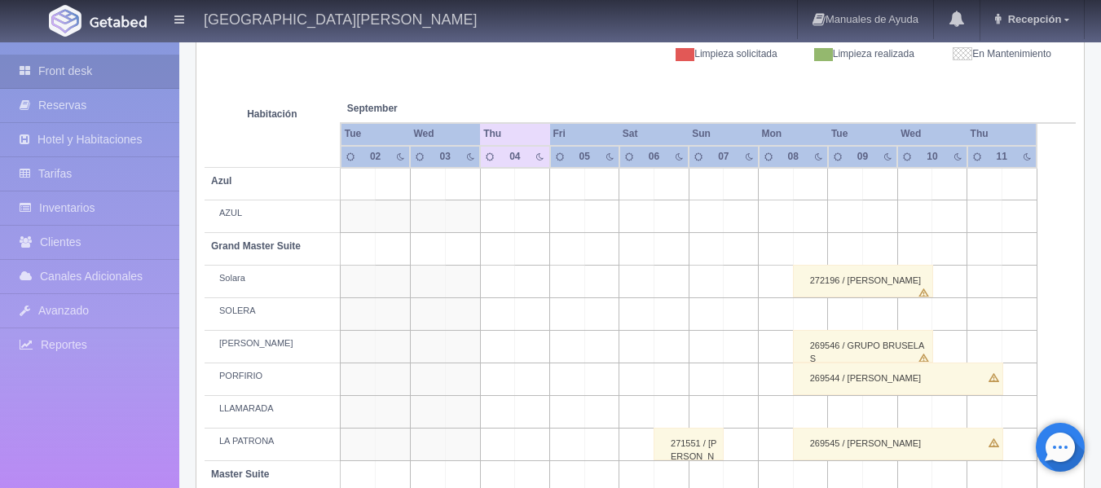
scroll to position [326, 0]
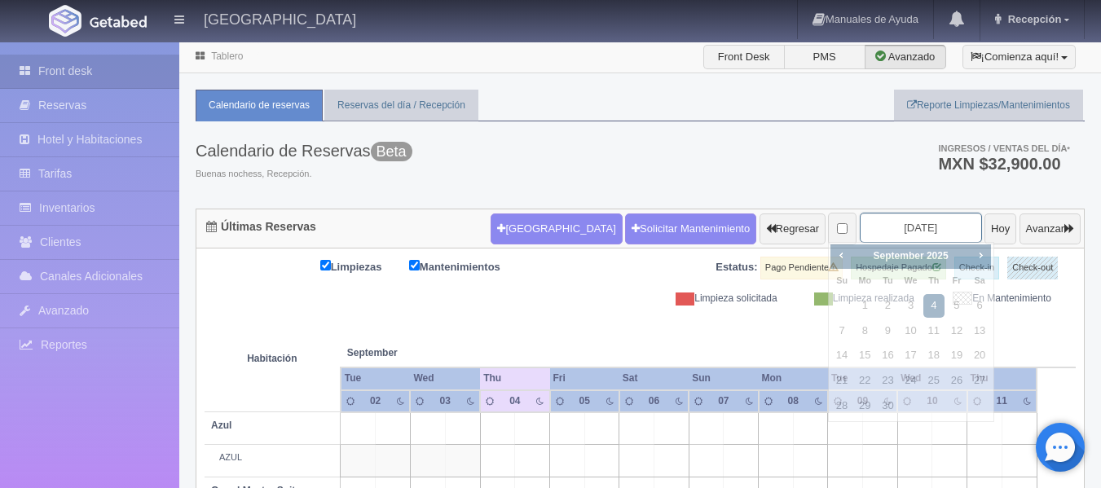
click at [923, 221] on input "[DATE]" at bounding box center [921, 228] width 122 height 30
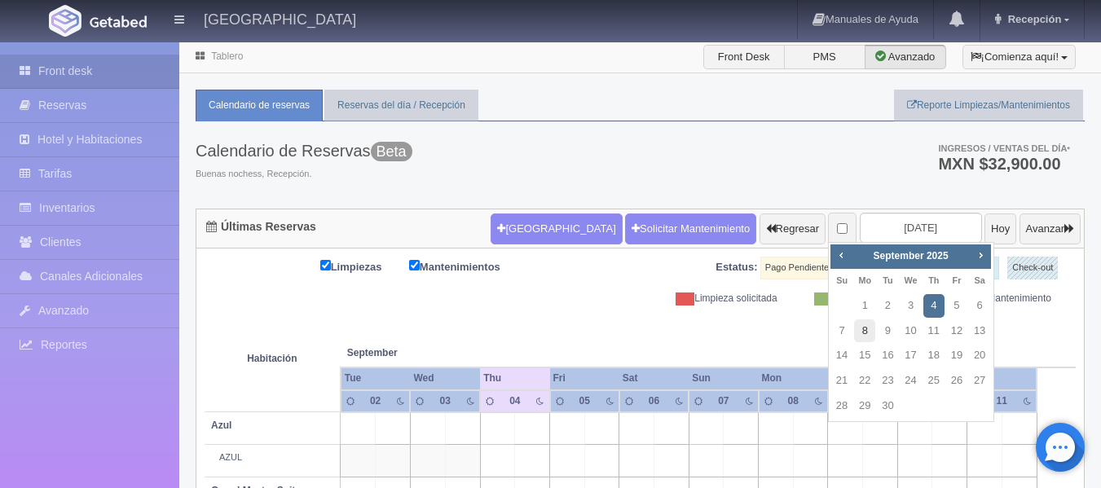
click at [860, 328] on link "8" at bounding box center [864, 331] width 21 height 24
type input "[DATE]"
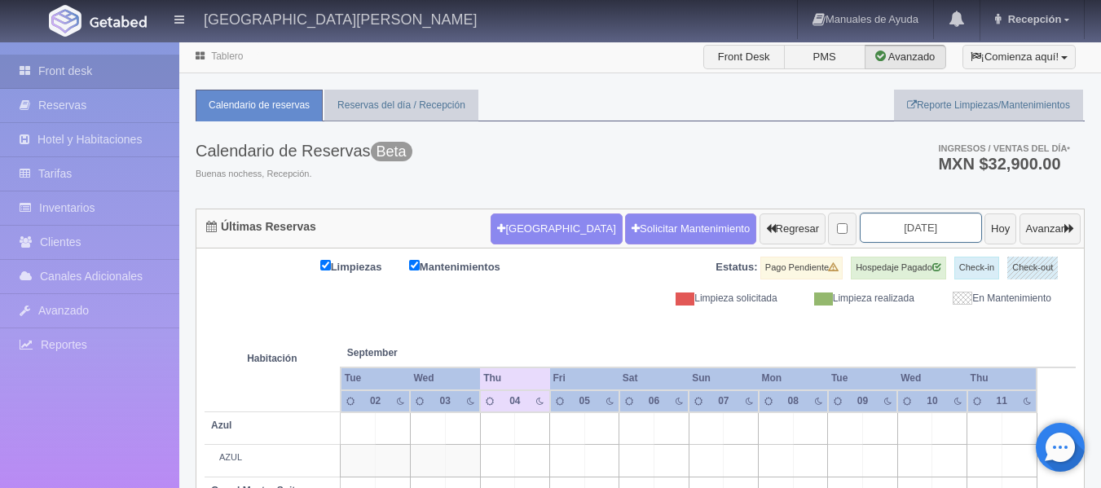
click at [938, 226] on input "[DATE]" at bounding box center [921, 228] width 122 height 30
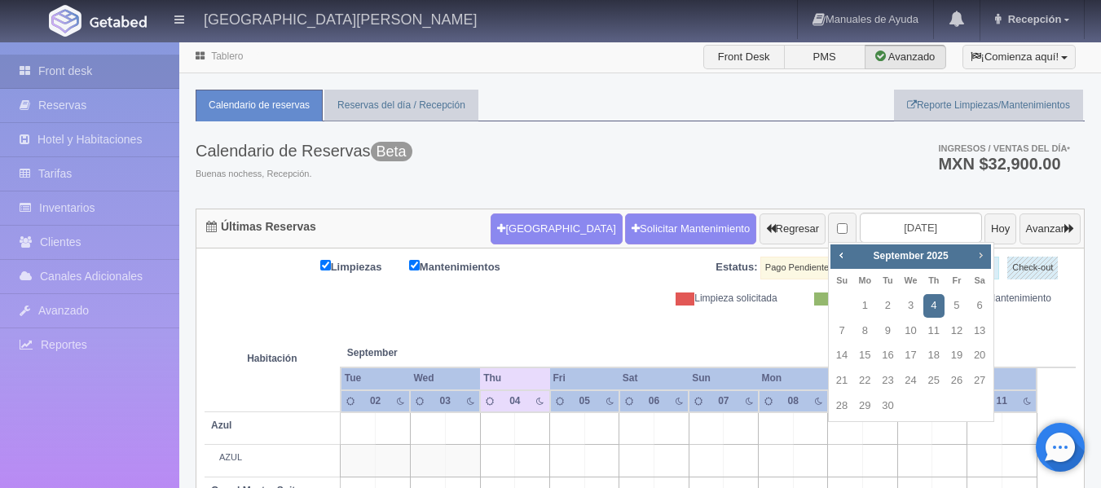
click at [983, 257] on span "Next" at bounding box center [980, 255] width 13 height 13
click at [870, 403] on link "24" at bounding box center [864, 406] width 21 height 24
type input "[DATE]"
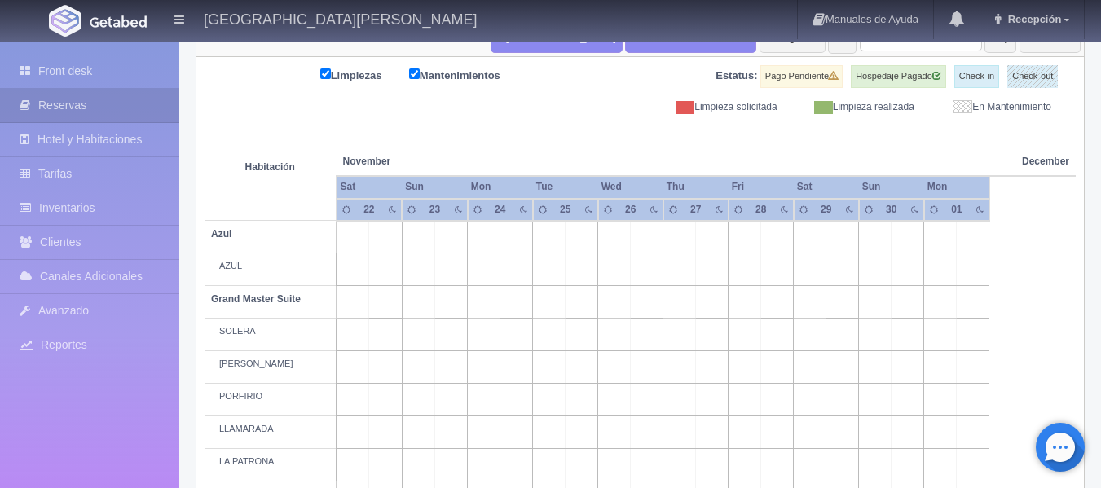
scroll to position [163, 0]
